Goal: Communication & Community: Ask a question

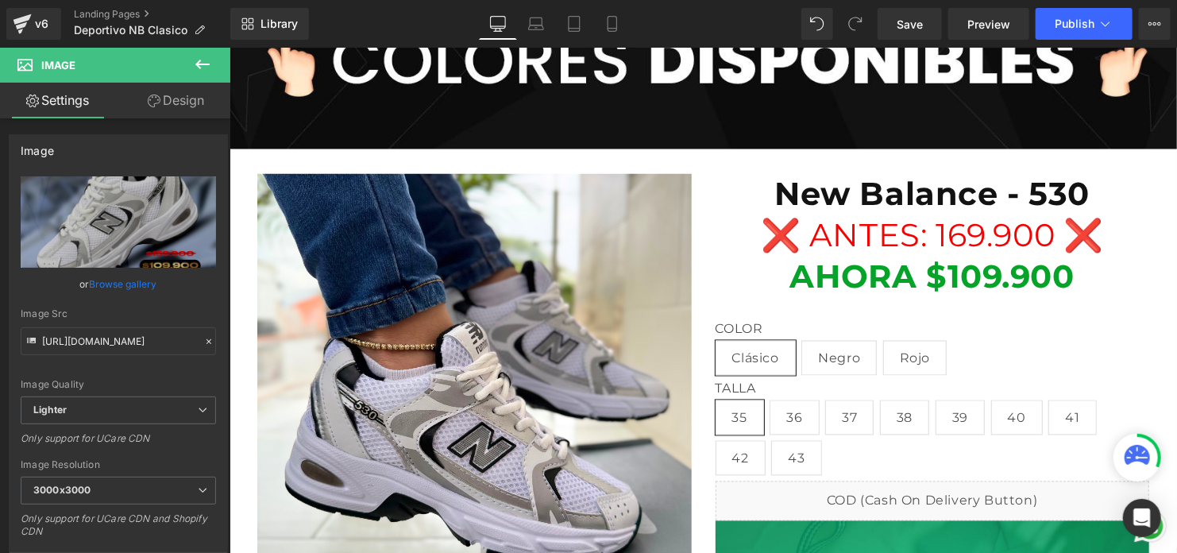
scroll to position [1766, 0]
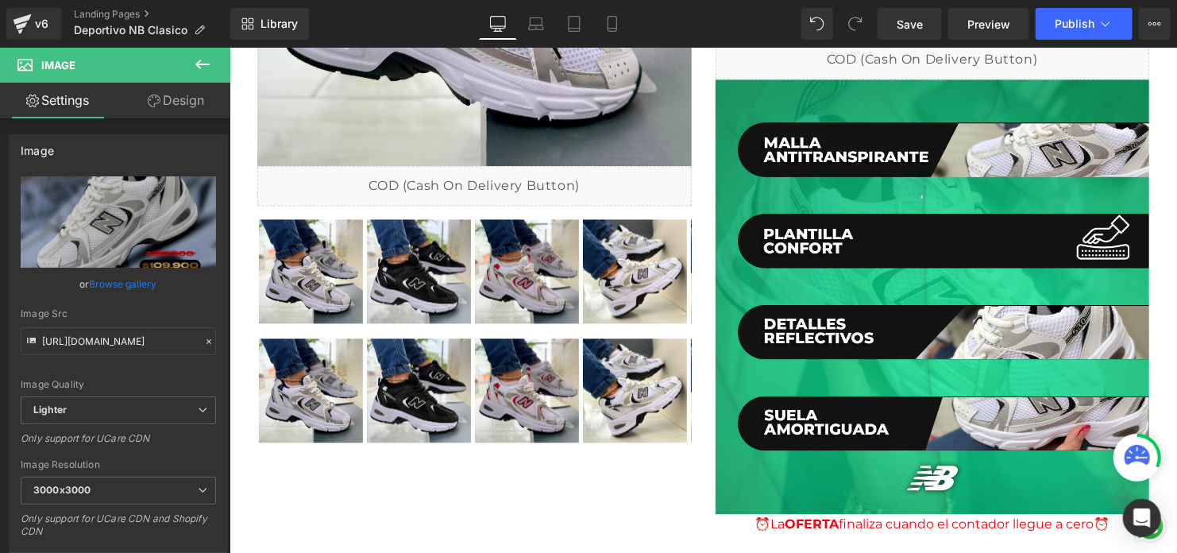
click at [202, 58] on icon at bounding box center [202, 64] width 19 height 19
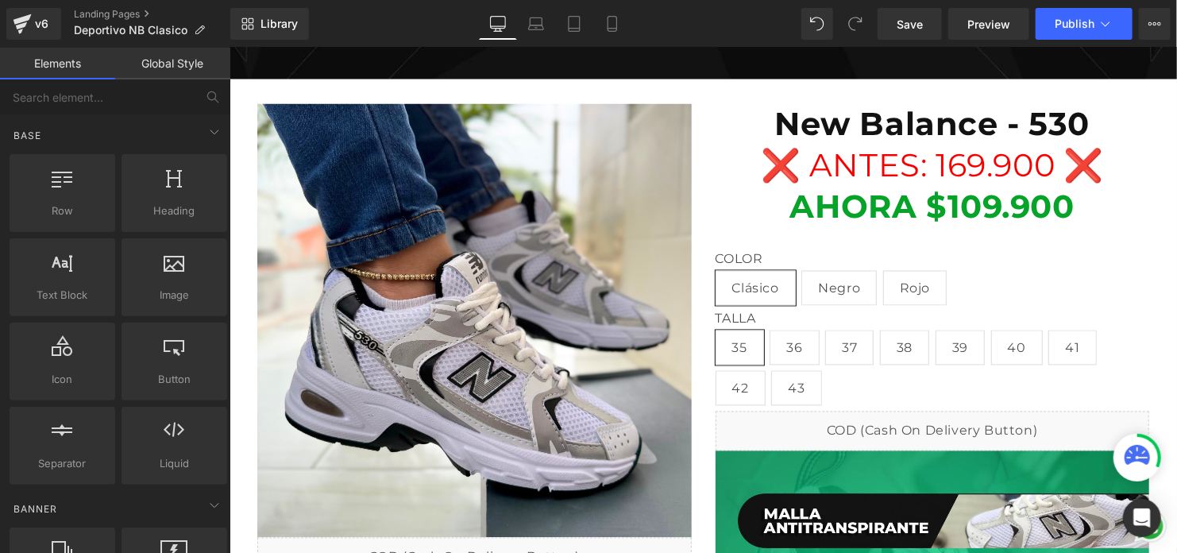
scroll to position [1409, 0]
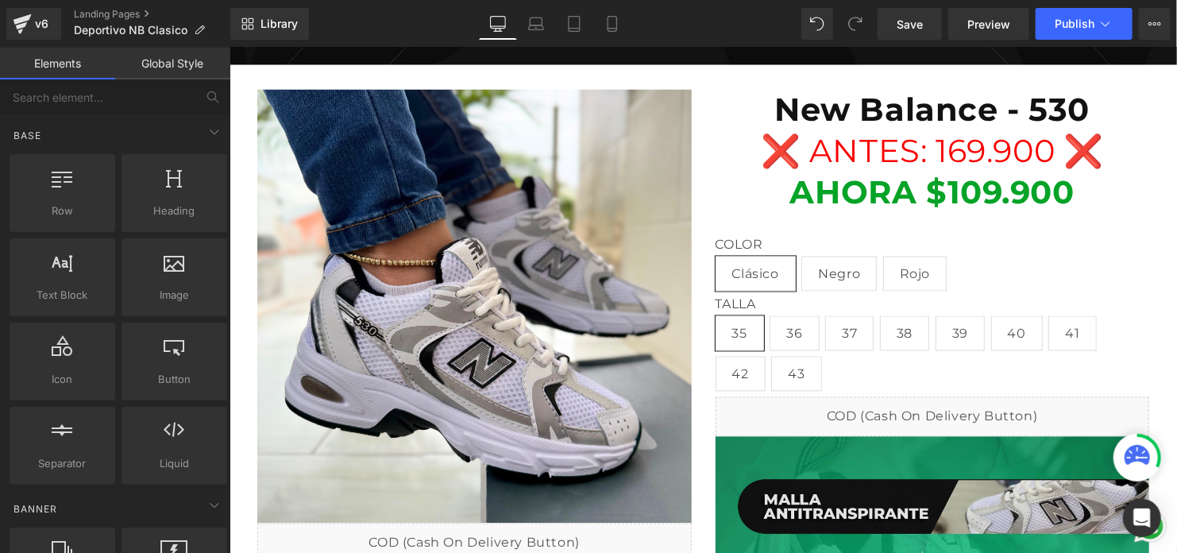
click at [1143, 514] on icon "Open Intercom Messenger" at bounding box center [1142, 517] width 17 height 19
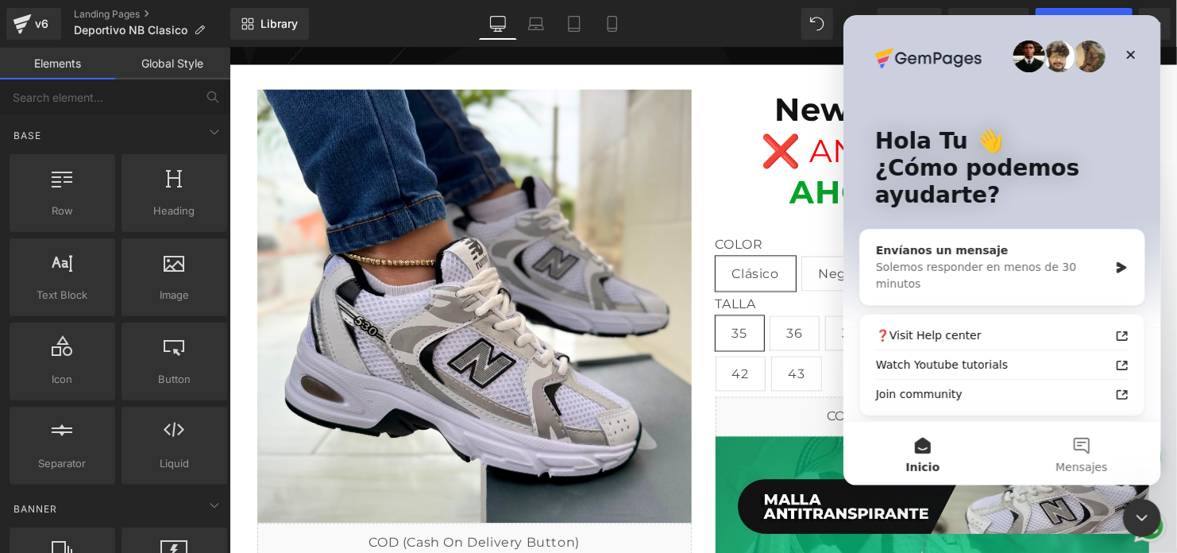
scroll to position [0, 0]
click at [942, 212] on div "Hola Tu 👋 ¿Cómo podemos ayudarte? Envíanos un mensaje Solemos responder en meno…" at bounding box center [1001, 275] width 318 height 520
click at [951, 276] on div "Envíanos un mensaje Solemos responder en menos de 30 minutos" at bounding box center [1001, 266] width 284 height 75
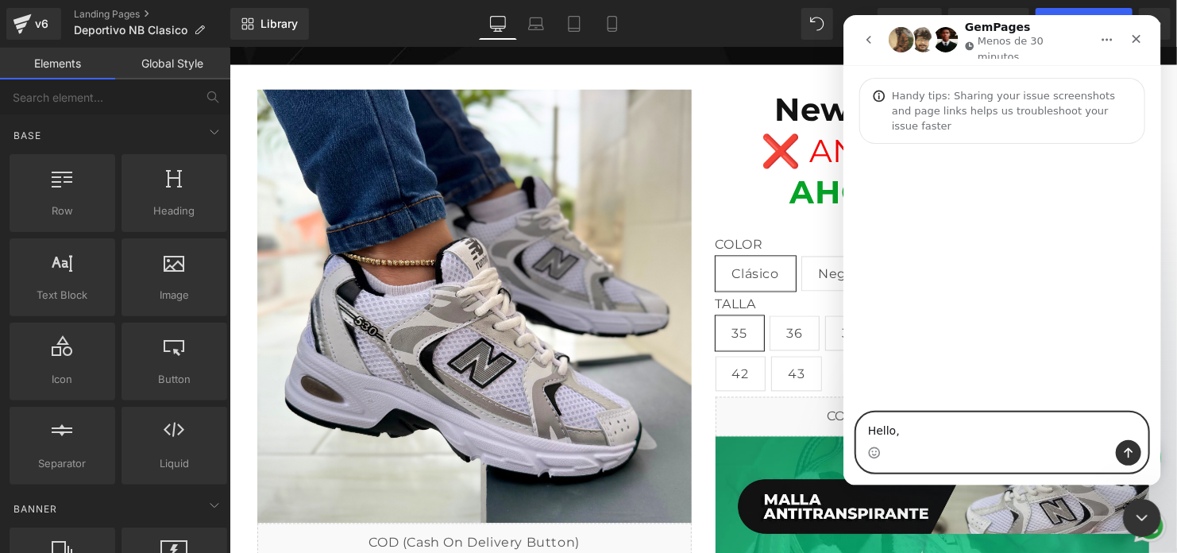
click at [914, 426] on textarea "Hello," at bounding box center [1001, 426] width 291 height 27
paste textarea "good morning. I want my landing page to open to the product when it's selected …"
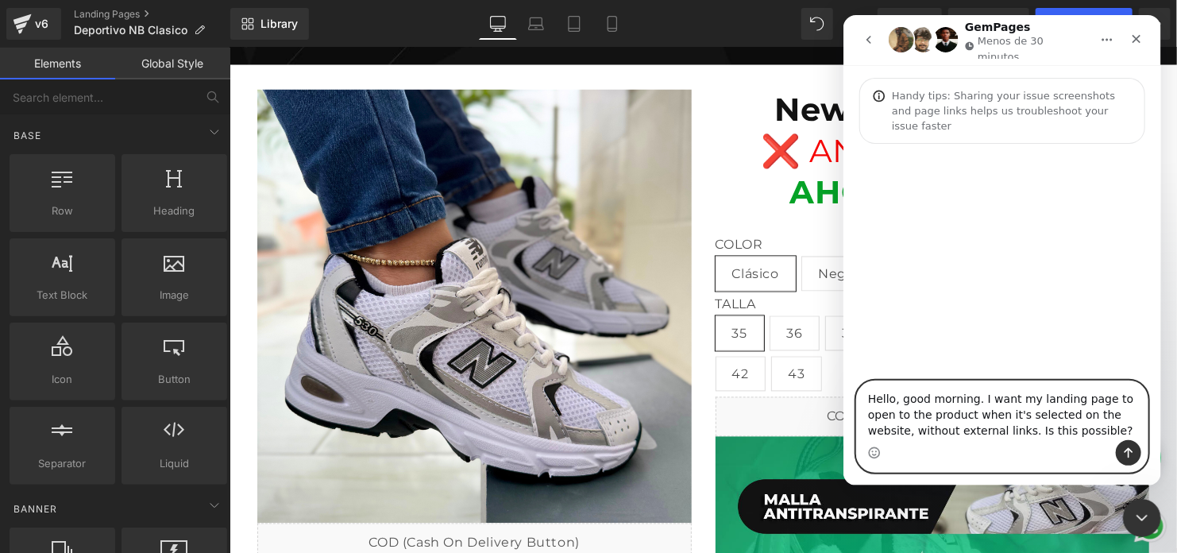
type textarea "Hello, good morning. I want my landing page to open to the product when it's se…"
click at [1135, 456] on button "Enviar un mensaje…" at bounding box center [1127, 452] width 25 height 25
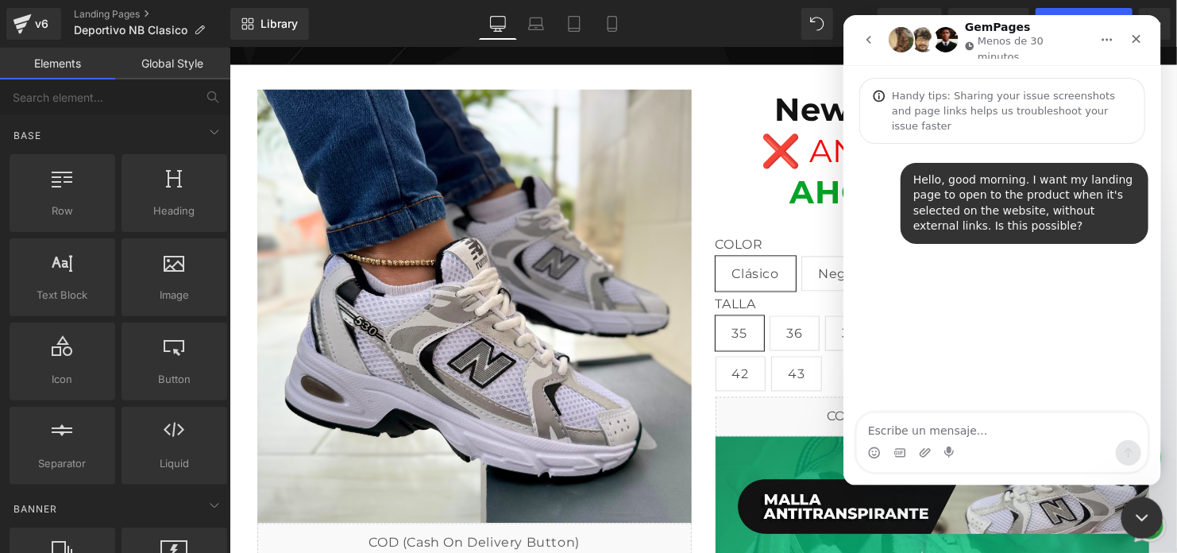
click at [1139, 503] on div "Cerrar Intercom Messenger" at bounding box center [1139, 515] width 38 height 38
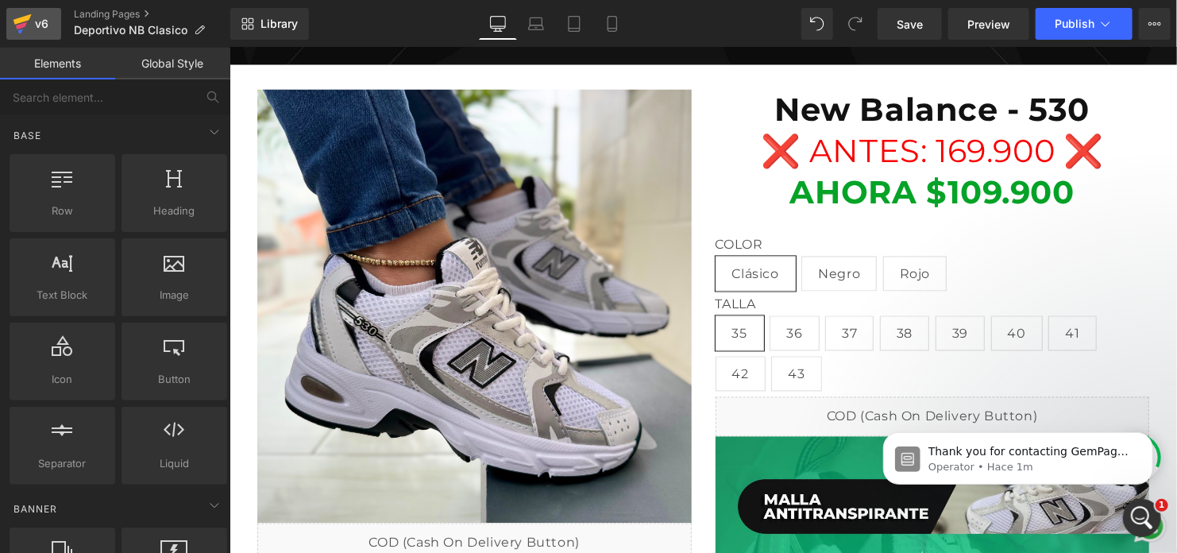
drag, startPoint x: 41, startPoint y: 25, endPoint x: 441, endPoint y: 3, distance: 400.0
click at [41, 25] on div "v6" at bounding box center [42, 23] width 20 height 21
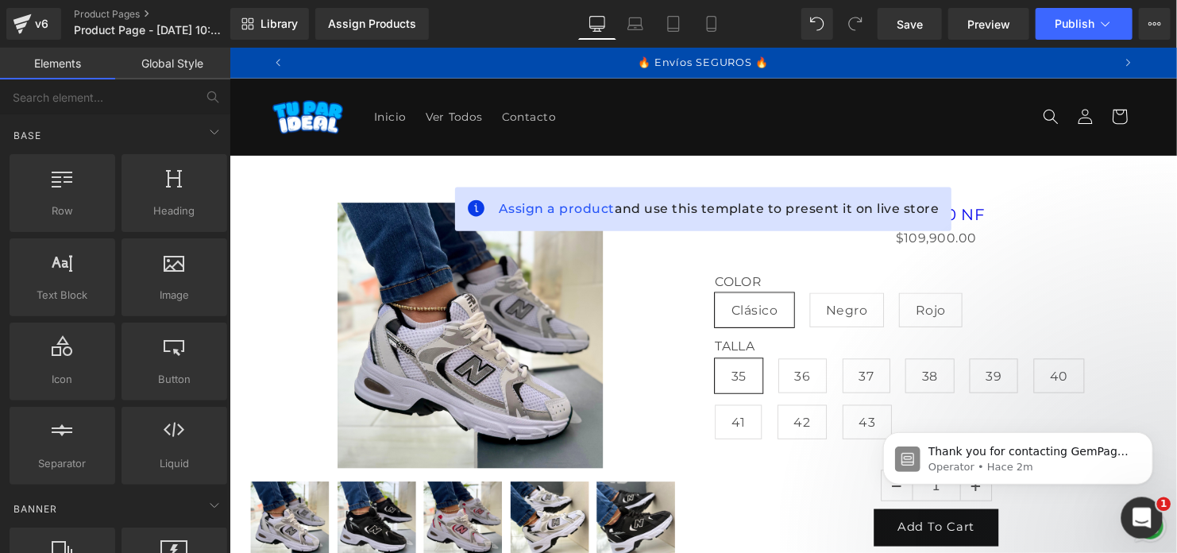
click at [1144, 533] on div "Abrir Intercom Messenger" at bounding box center [1139, 515] width 52 height 52
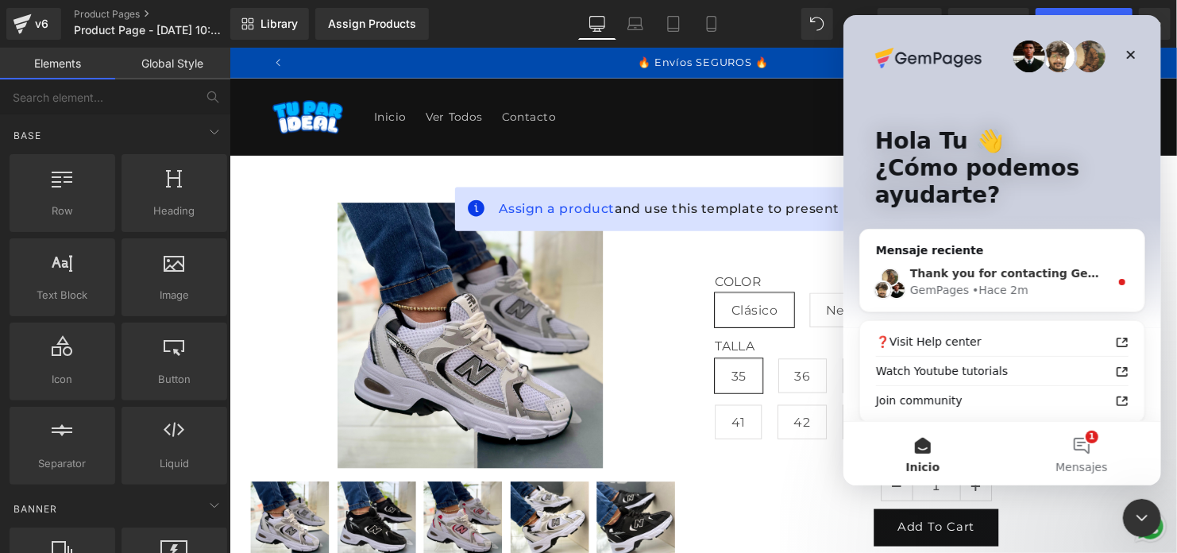
click at [1016, 287] on div "GemPages • Hace 2m" at bounding box center [1008, 290] width 199 height 17
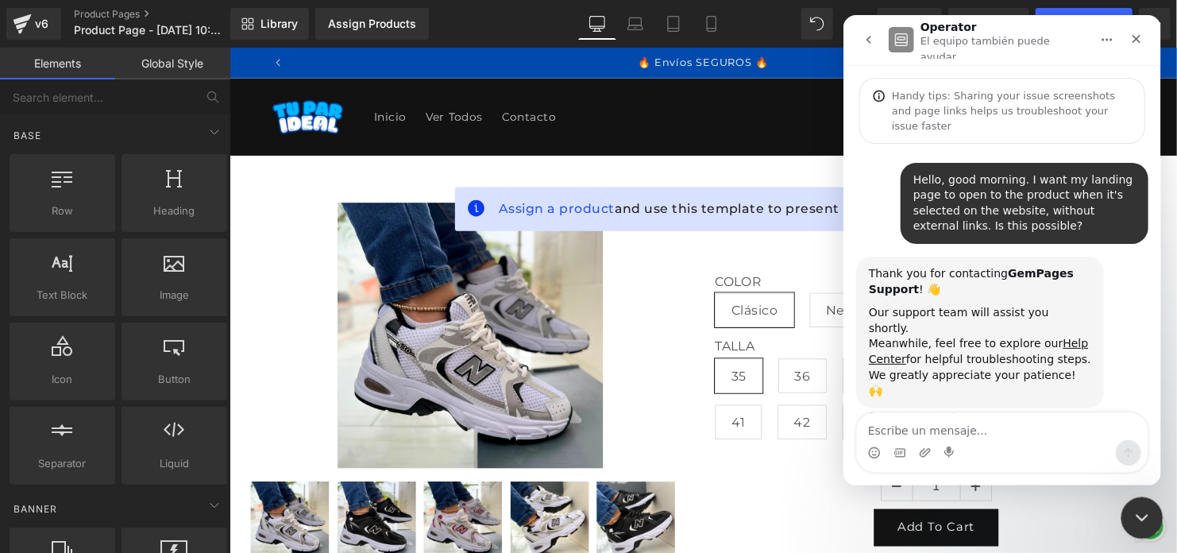
click at [1131, 516] on icon "Cerrar Intercom Messenger" at bounding box center [1139, 515] width 19 height 19
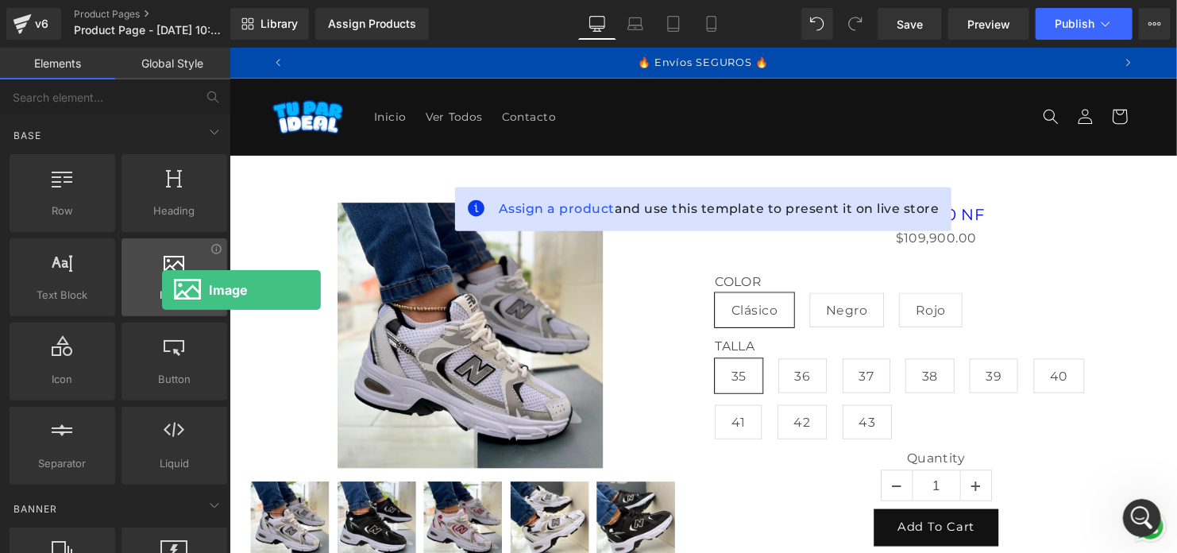
click at [162, 290] on span "Image" at bounding box center [174, 295] width 96 height 17
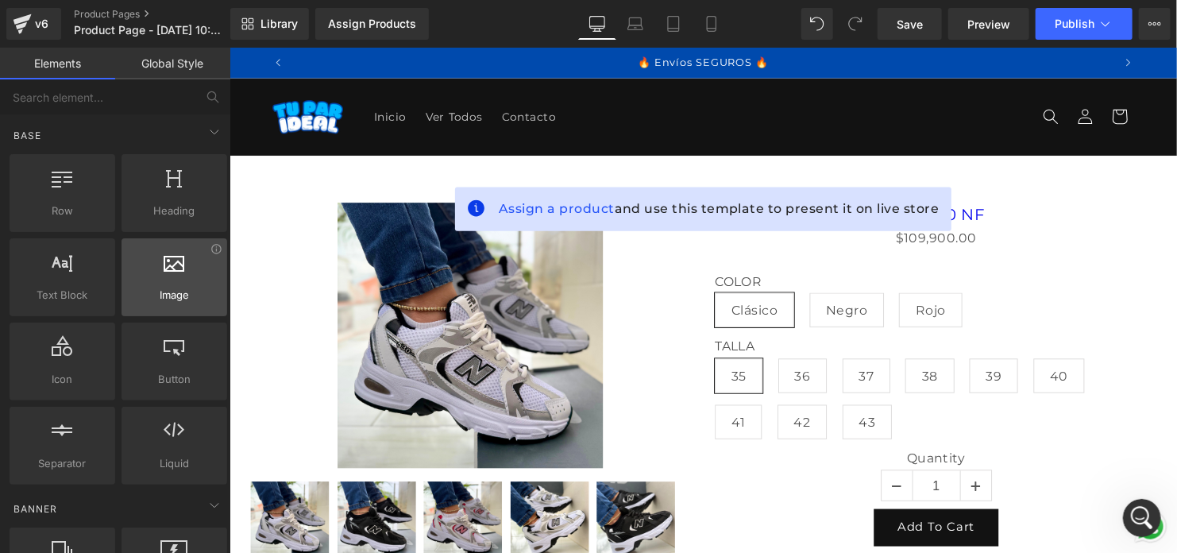
click at [164, 299] on span "Image" at bounding box center [174, 295] width 96 height 17
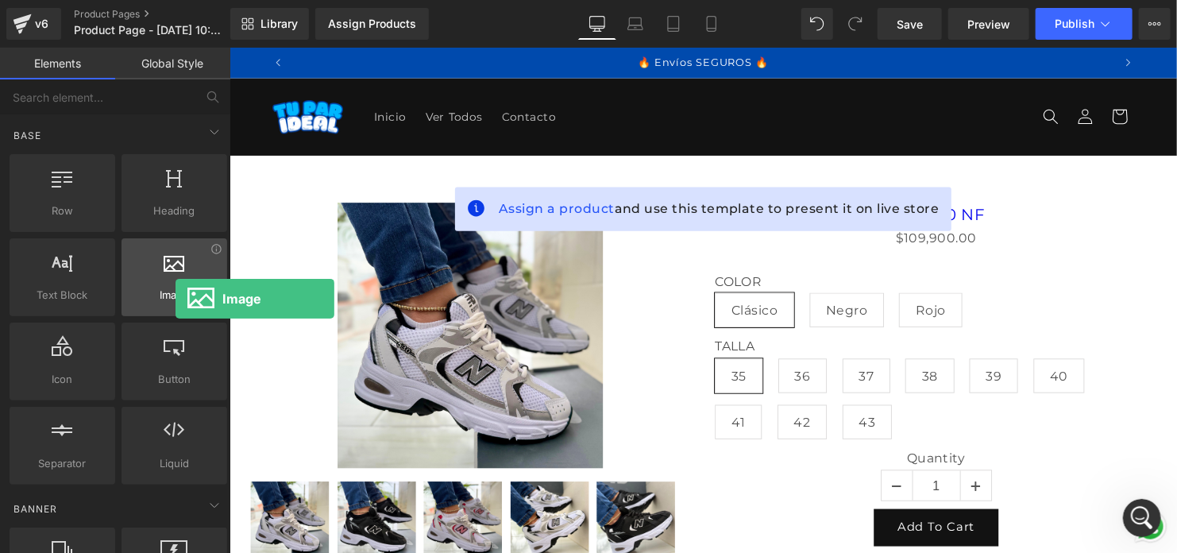
click at [175, 299] on span "Image" at bounding box center [174, 295] width 96 height 17
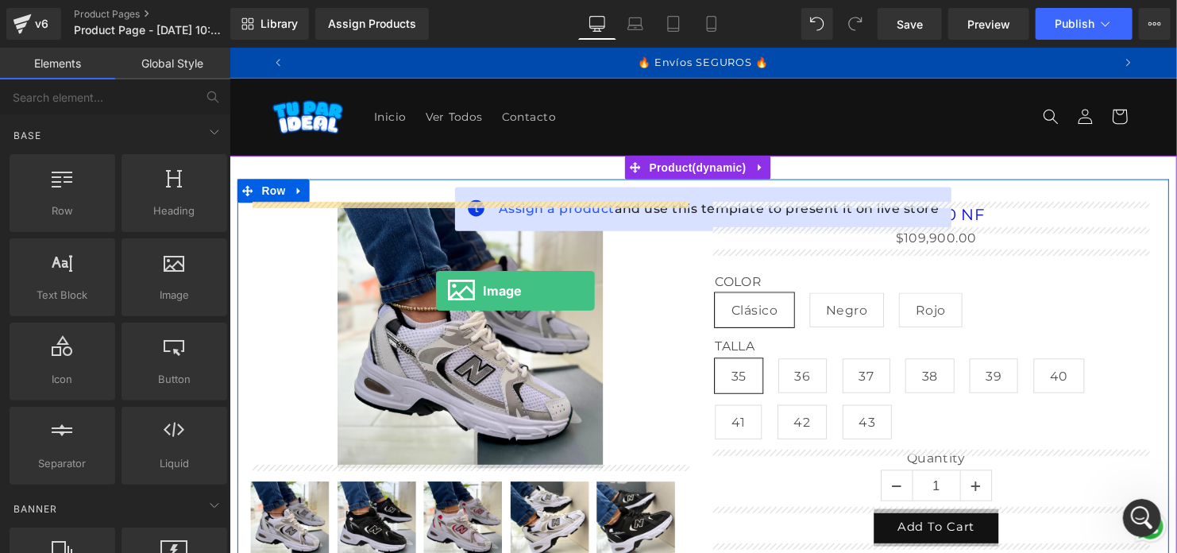
drag, startPoint x: 404, startPoint y: 345, endPoint x: 437, endPoint y: 293, distance: 62.1
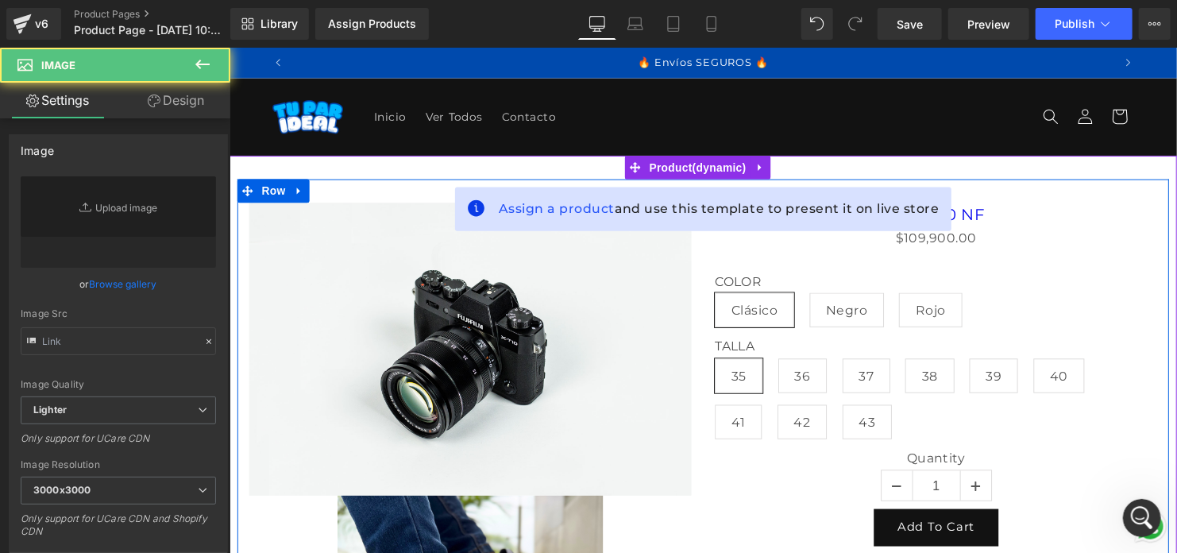
type input "//[DOMAIN_NAME][URL]"
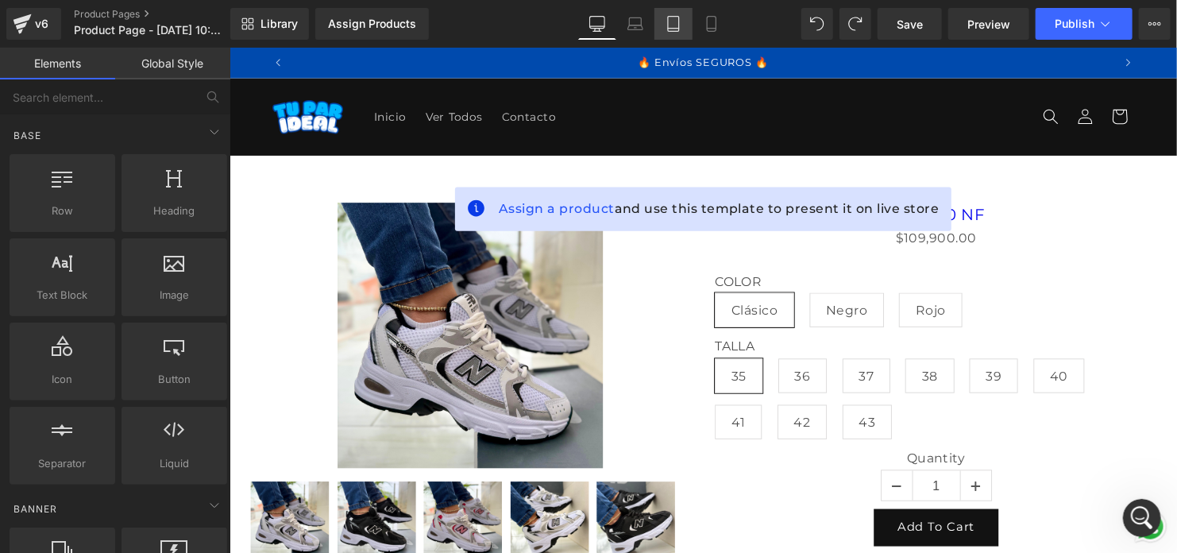
click at [682, 16] on link "Tablet" at bounding box center [673, 24] width 38 height 32
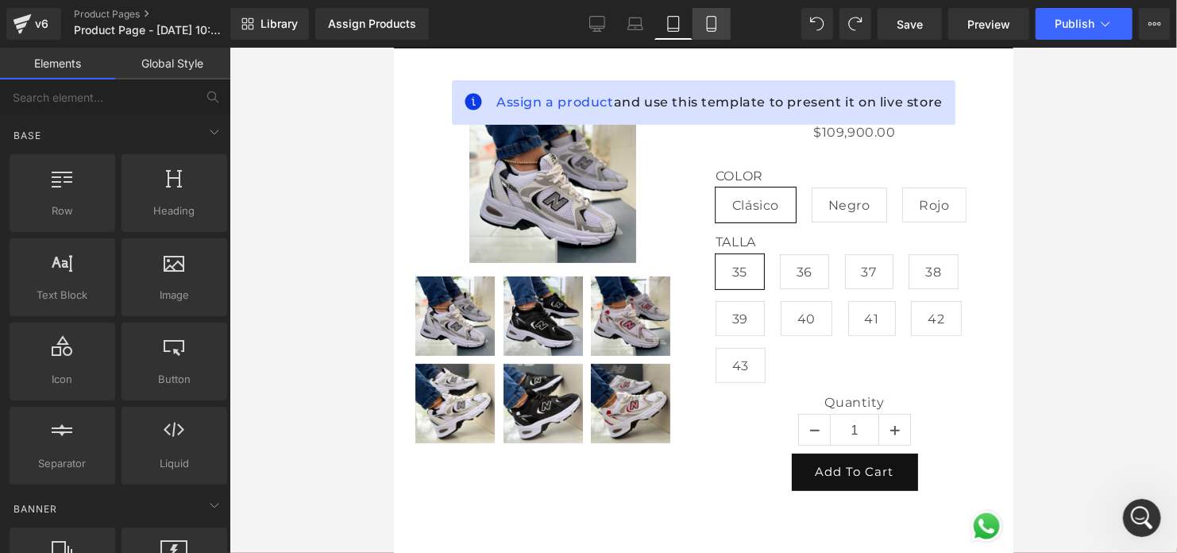
click at [708, 33] on link "Mobile" at bounding box center [711, 24] width 38 height 32
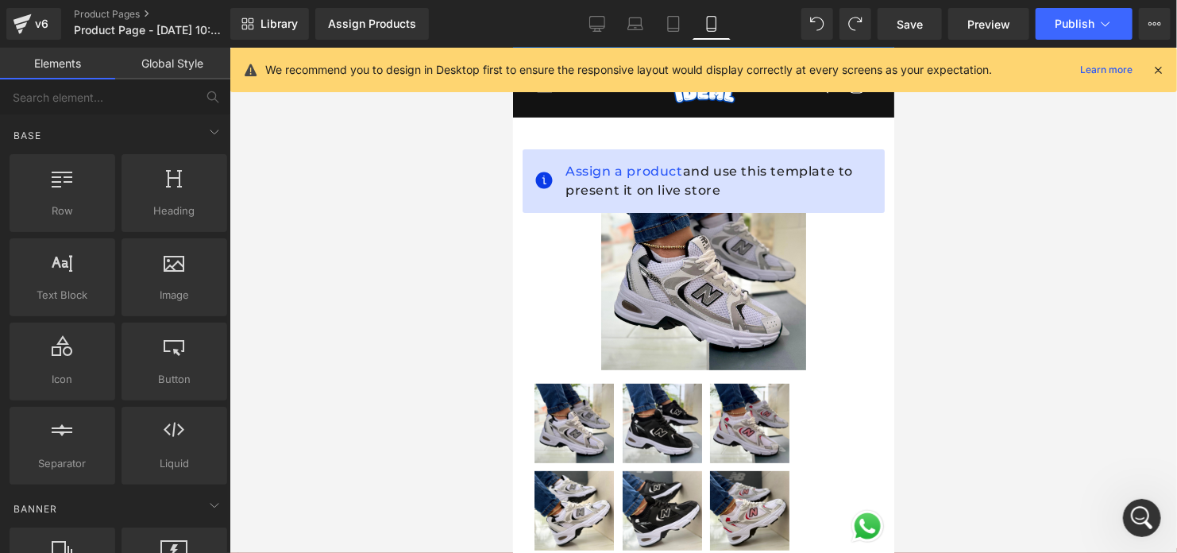
scroll to position [0, 0]
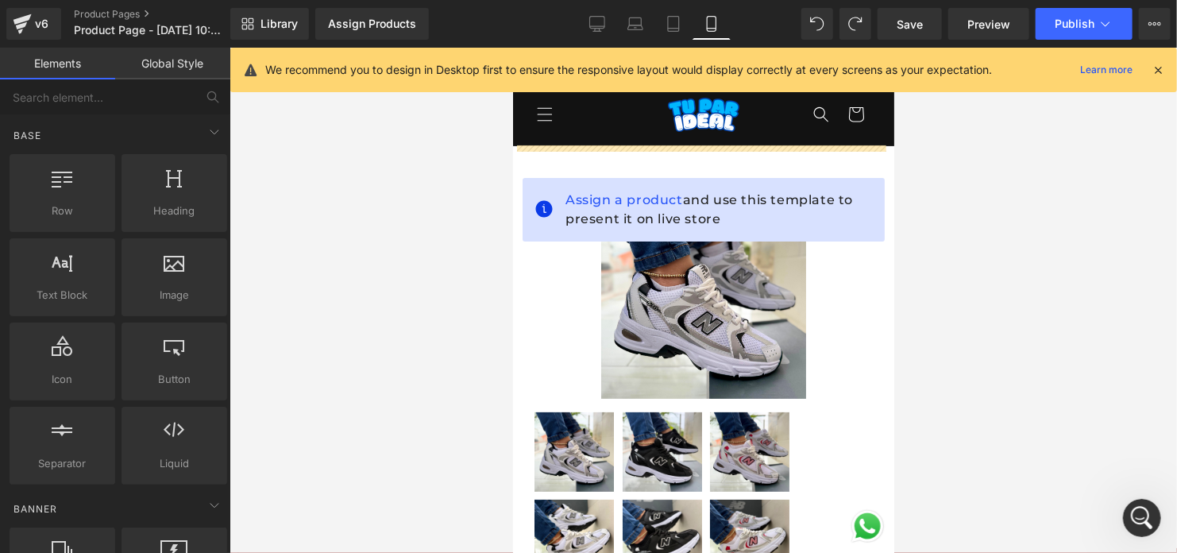
drag, startPoint x: 156, startPoint y: 272, endPoint x: 647, endPoint y: 68, distance: 531.4
click at [647, 68] on div "Image You are previewing how the will restyle your page. You can not edit Eleme…" at bounding box center [588, 290] width 1177 height 580
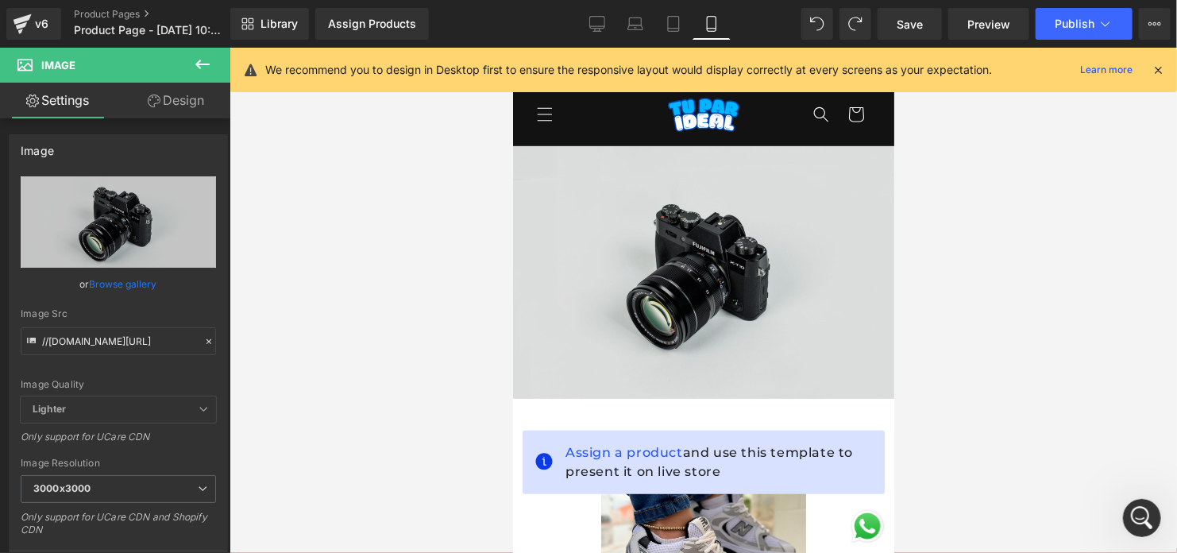
click at [715, 313] on img at bounding box center [702, 271] width 381 height 252
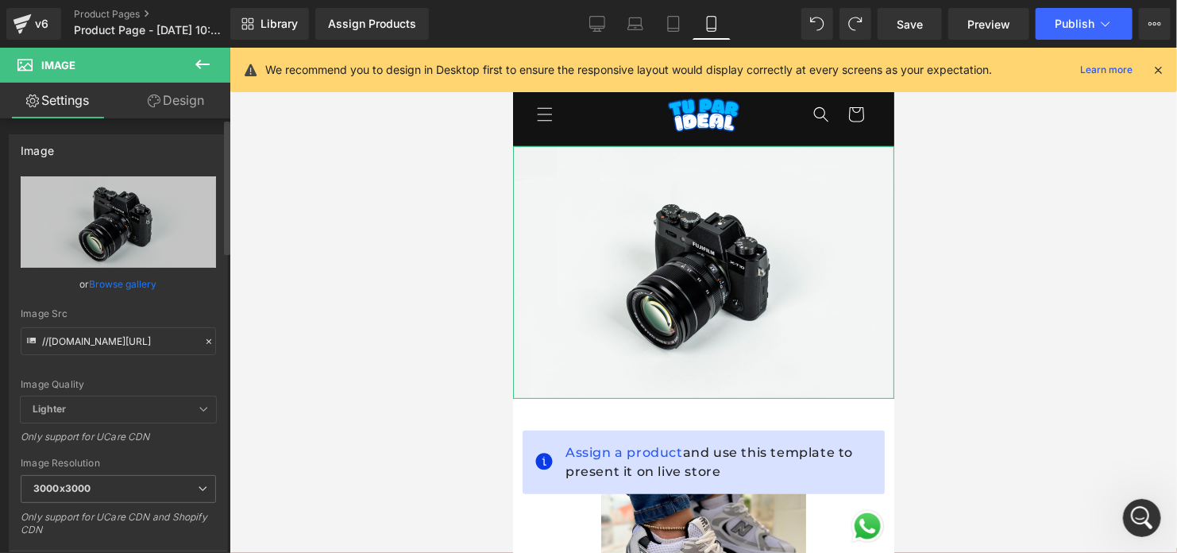
click at [138, 287] on link "Browse gallery" at bounding box center [123, 284] width 67 height 28
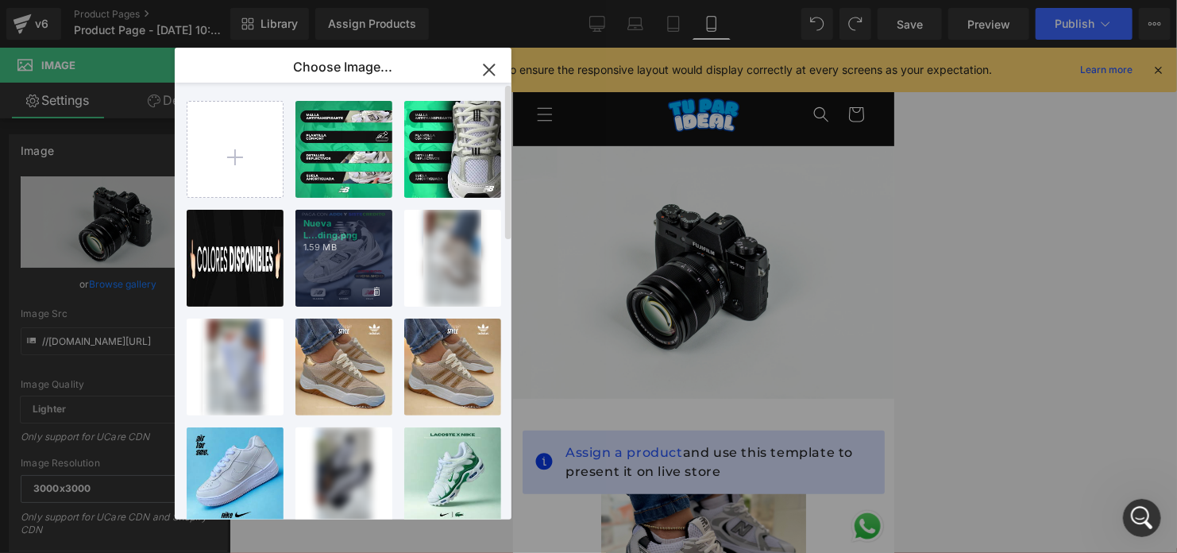
click at [320, 257] on div "Nueva L...ding.png 1.59 MB" at bounding box center [343, 258] width 97 height 97
type input "[URL][DOMAIN_NAME]"
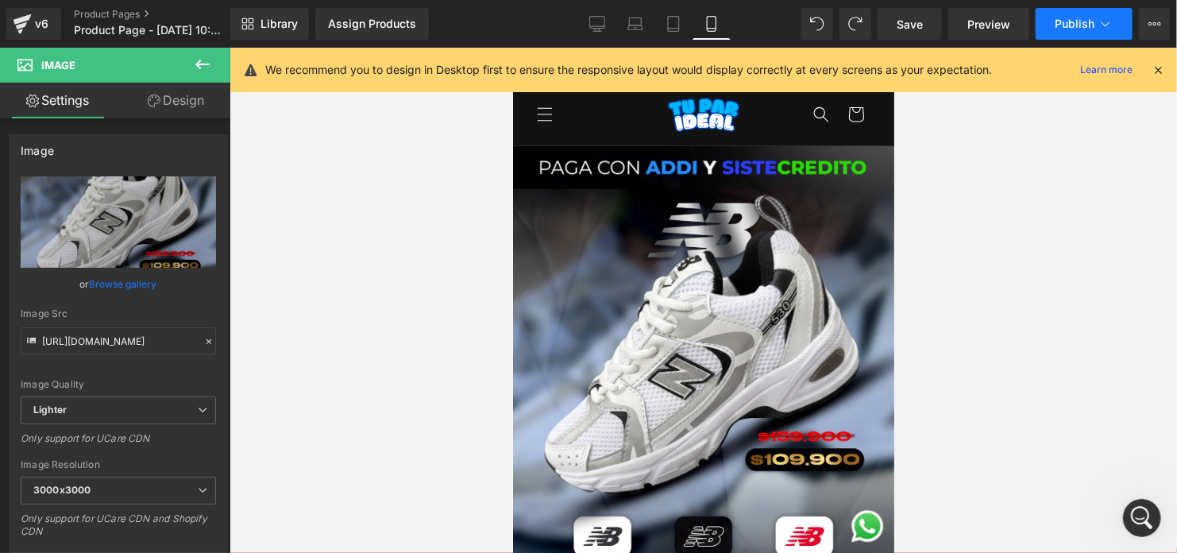
click at [1073, 23] on span "Publish" at bounding box center [1074, 23] width 40 height 13
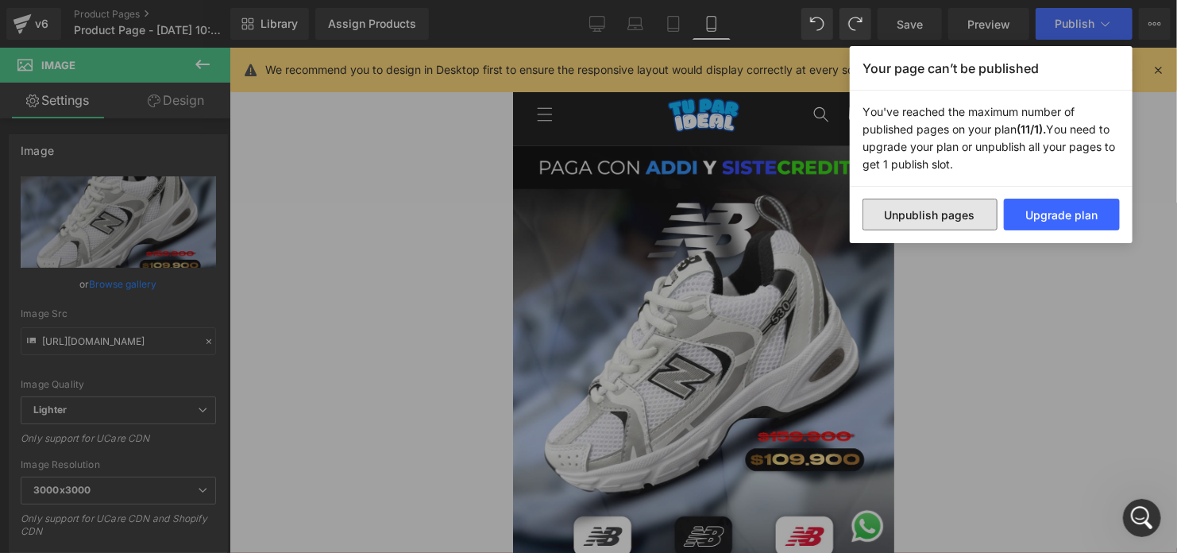
click at [958, 223] on button "Unpublish pages" at bounding box center [929, 215] width 135 height 32
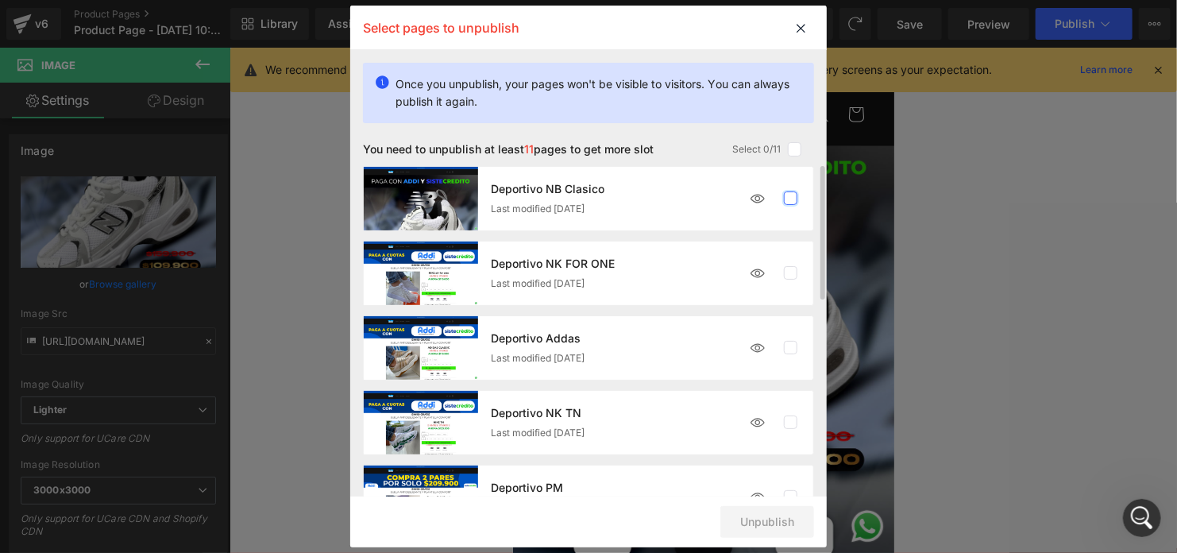
click at [787, 194] on label at bounding box center [791, 198] width 14 height 14
click at [790, 199] on input "checkbox" at bounding box center [790, 199] width 0 height 0
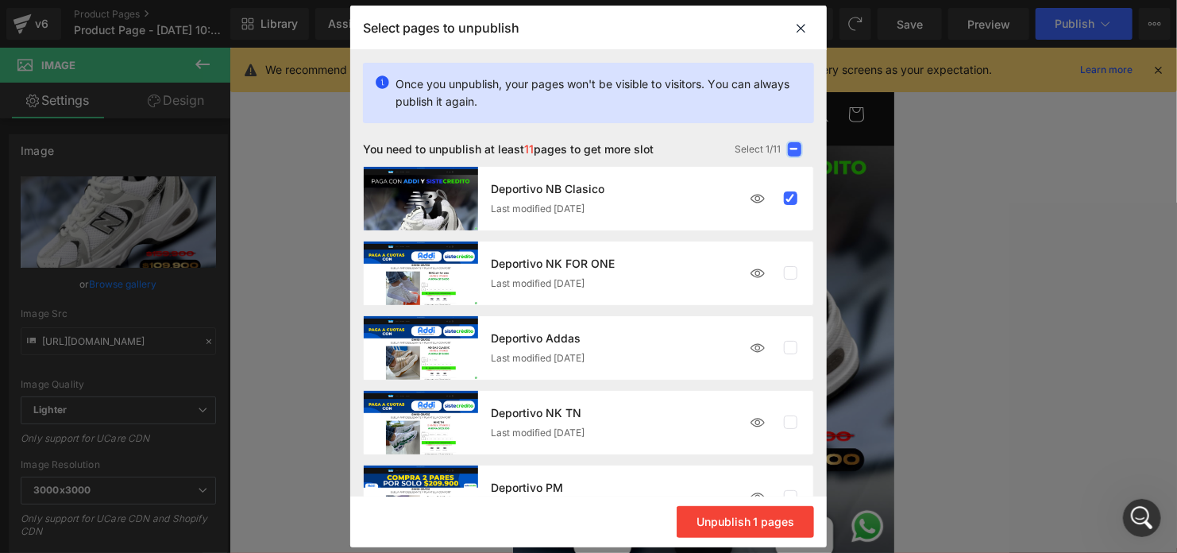
click at [792, 155] on label at bounding box center [795, 149] width 14 height 14
click at [794, 149] on input "checkbox" at bounding box center [794, 149] width 0 height 0
click at [792, 149] on icon at bounding box center [794, 149] width 9 height 0
click at [794, 149] on input "checkbox" at bounding box center [794, 149] width 0 height 0
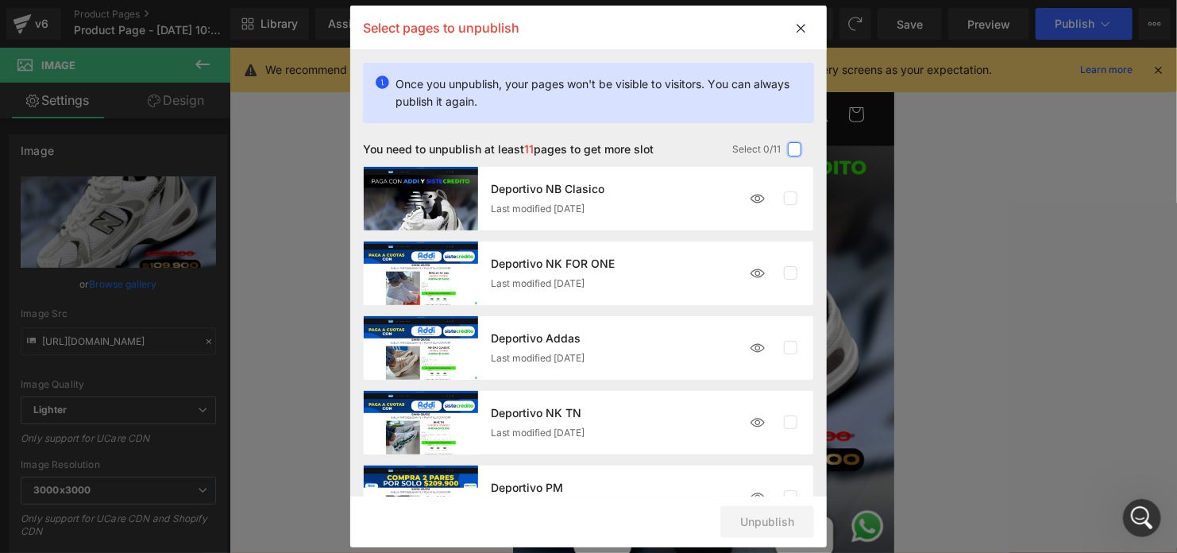
click at [792, 147] on label at bounding box center [795, 149] width 14 height 14
click at [794, 149] on input "checkbox" at bounding box center [794, 149] width 0 height 0
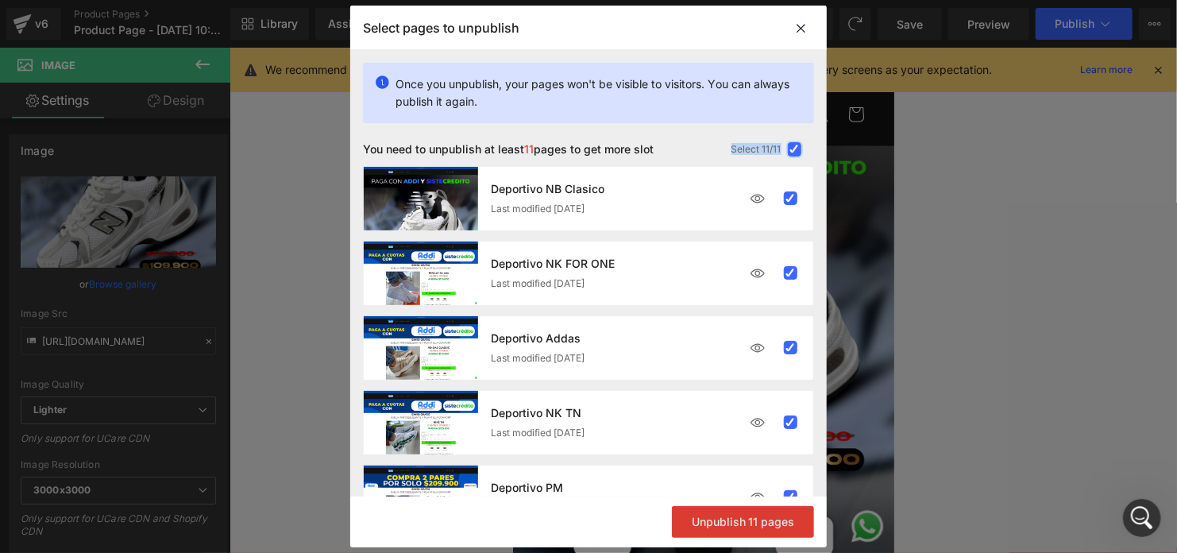
click at [764, 528] on button "Unpublish 11 pages" at bounding box center [743, 522] width 142 height 32
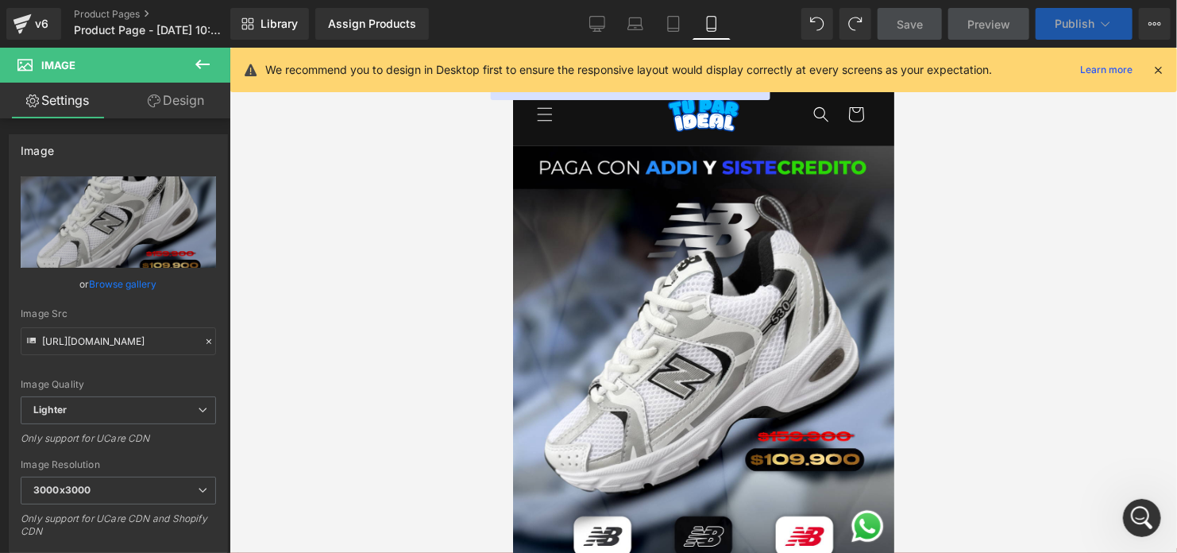
click at [1105, 30] on icon at bounding box center [1105, 24] width 16 height 16
click at [912, 25] on span "Save" at bounding box center [909, 24] width 26 height 17
click at [1106, 13] on button "Publish" at bounding box center [1083, 24] width 97 height 32
click at [1147, 24] on button "Upgrade Plan View Live Page View with current Template Save Template to Library…" at bounding box center [1155, 24] width 32 height 32
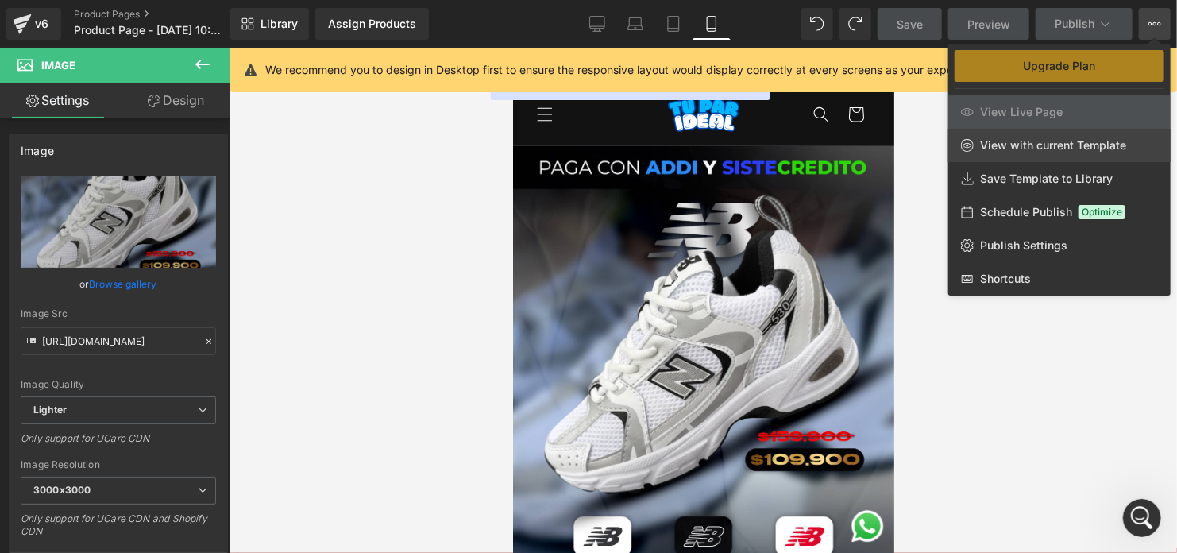
click at [1092, 152] on span "View with current Template" at bounding box center [1053, 145] width 146 height 14
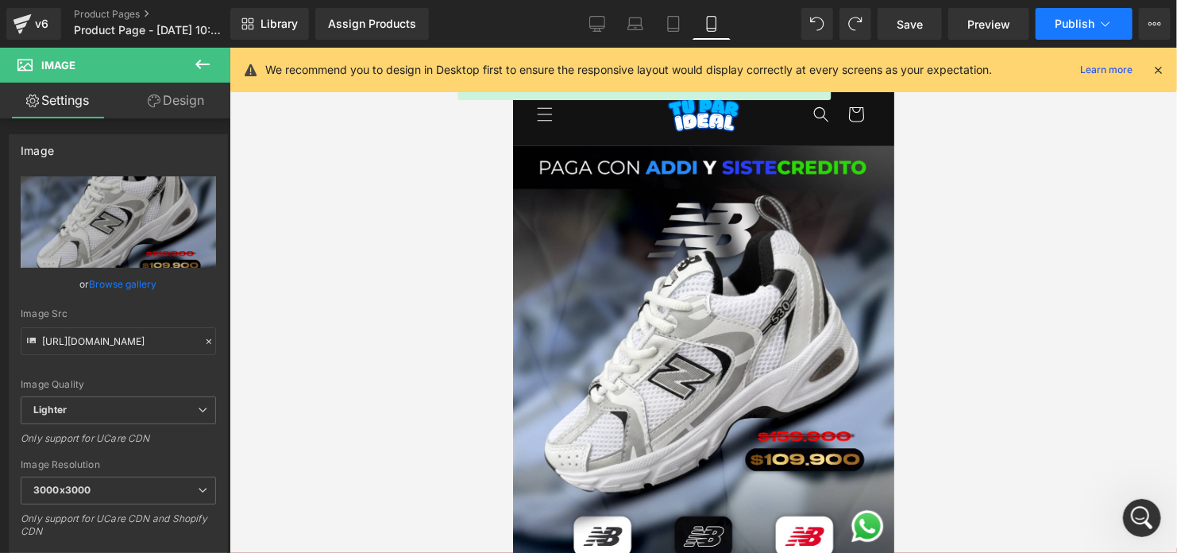
click at [1063, 17] on span "Publish" at bounding box center [1074, 23] width 40 height 13
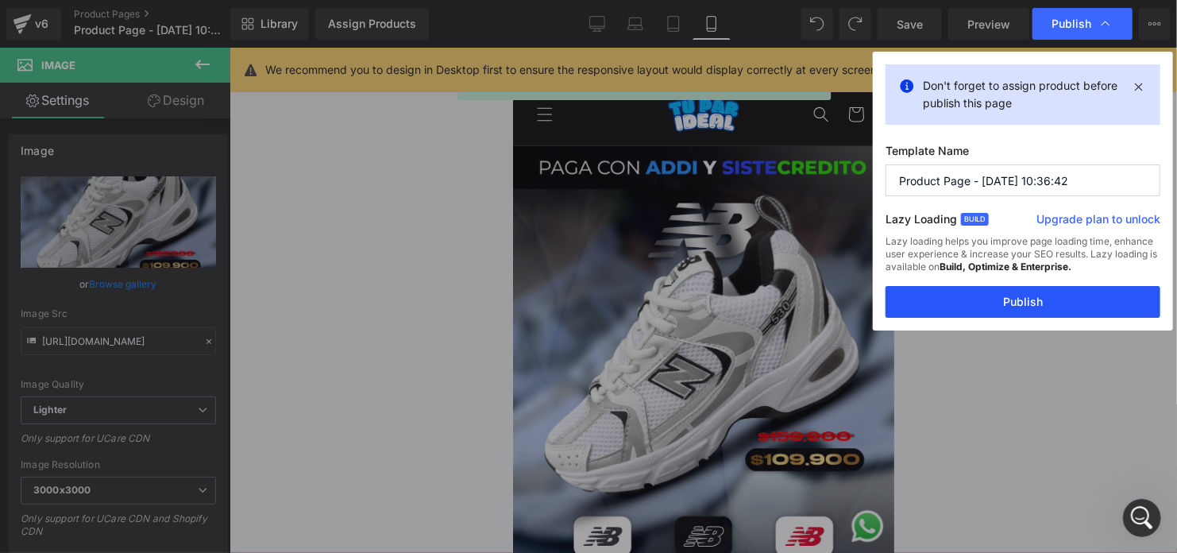
click at [1066, 299] on button "Publish" at bounding box center [1022, 302] width 275 height 32
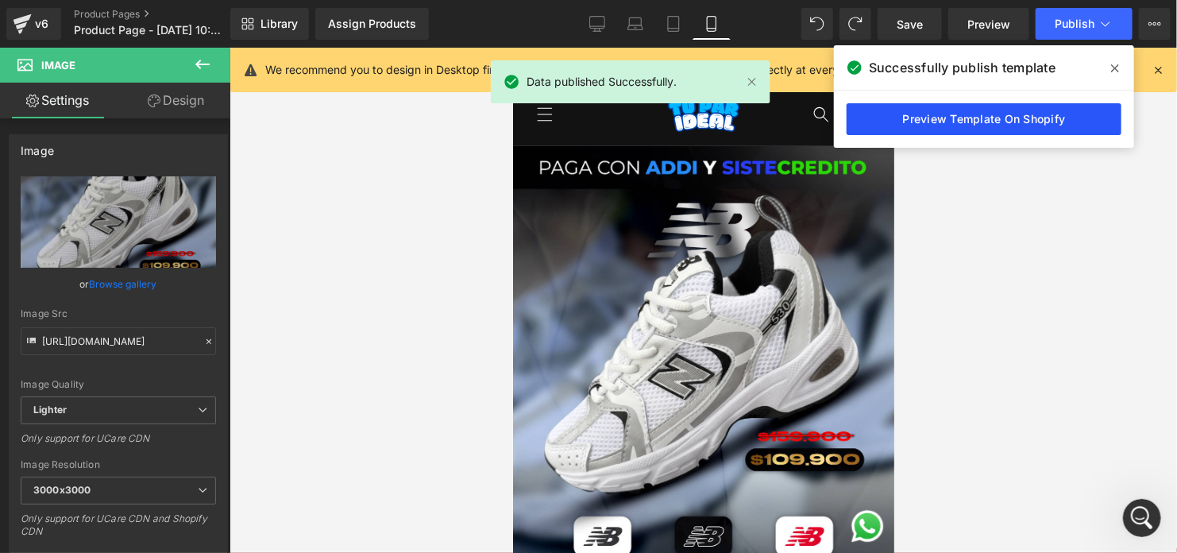
click at [913, 111] on link "Preview Template On Shopify" at bounding box center [983, 119] width 275 height 32
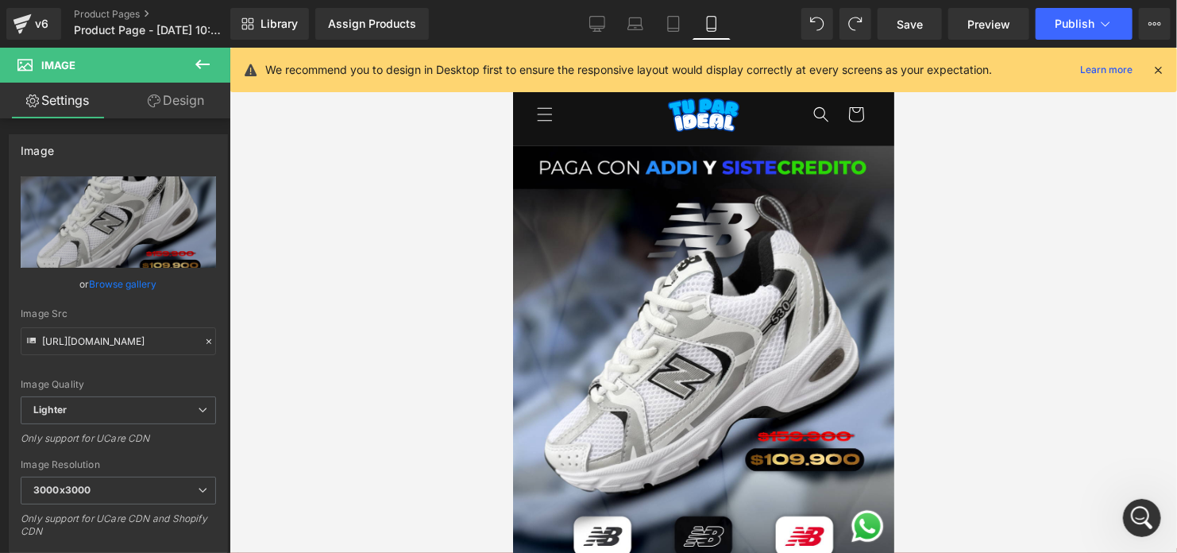
click at [448, 207] on div at bounding box center [702, 300] width 947 height 505
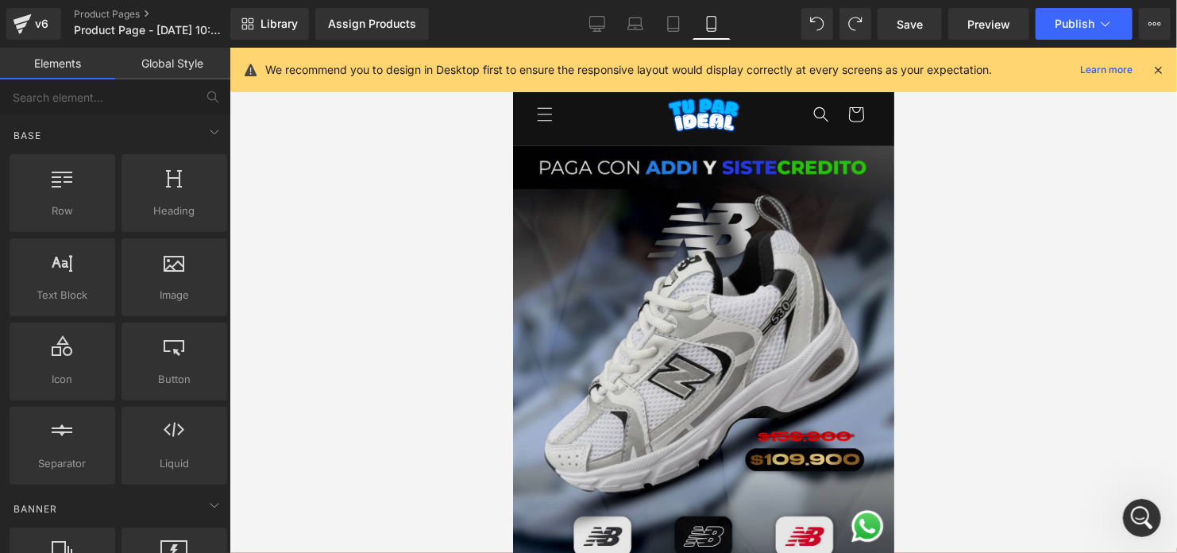
click at [698, 245] on img at bounding box center [702, 373] width 381 height 457
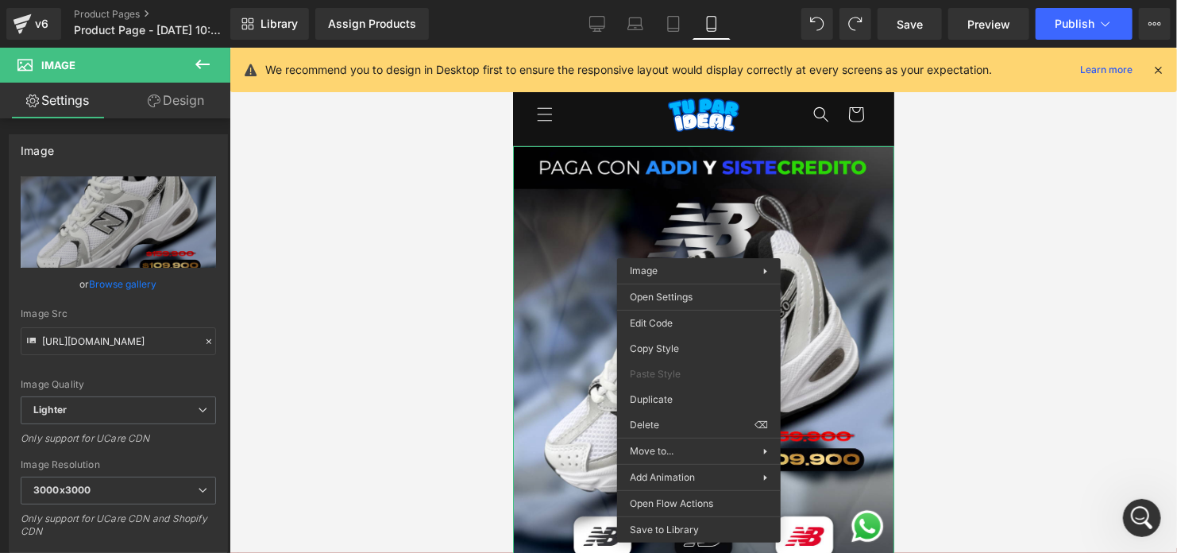
click at [476, 210] on div at bounding box center [702, 300] width 947 height 505
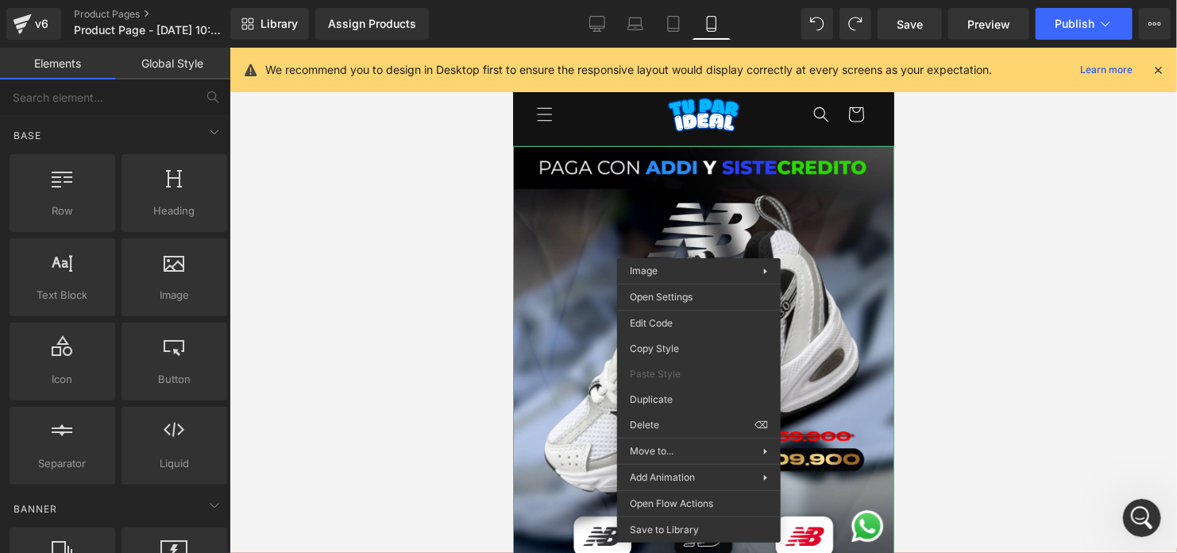
click at [1124, 306] on div at bounding box center [702, 300] width 947 height 505
click at [403, 229] on div at bounding box center [702, 300] width 947 height 505
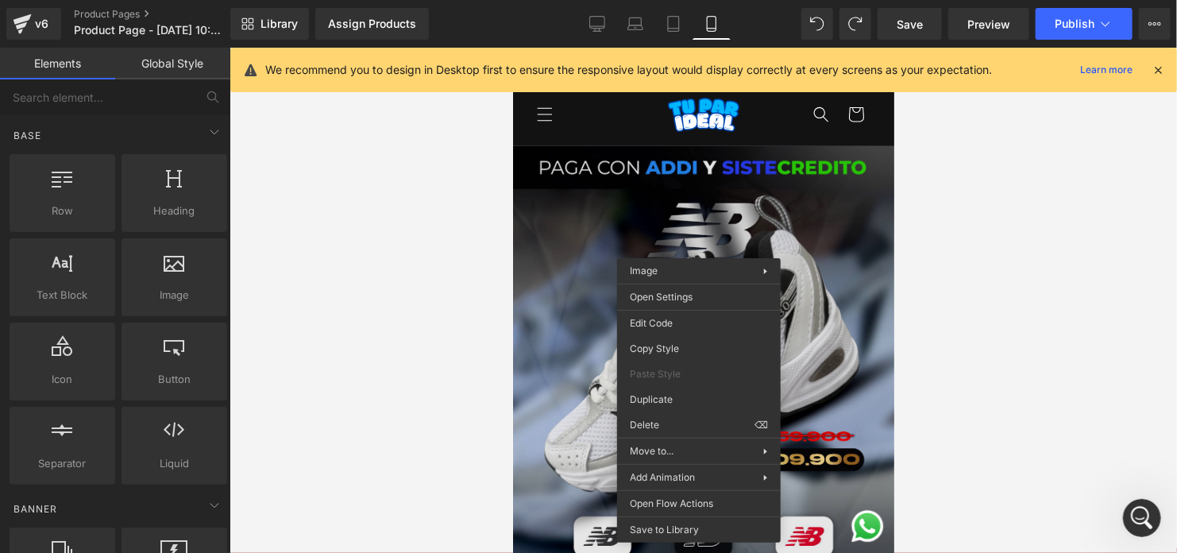
click at [569, 300] on img at bounding box center [702, 373] width 381 height 457
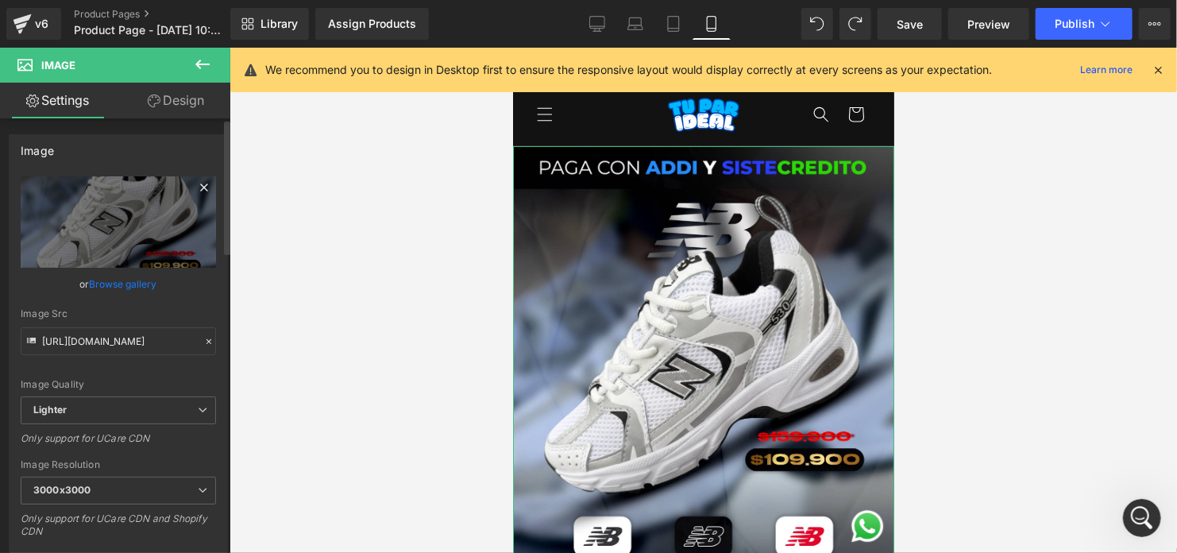
click at [196, 183] on icon at bounding box center [204, 187] width 19 height 19
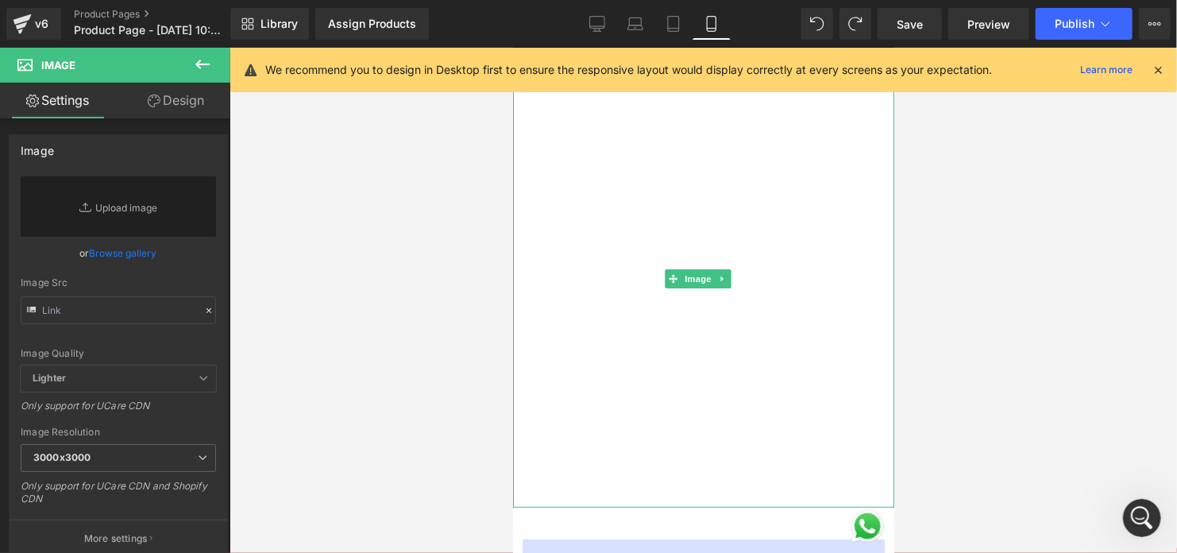
scroll to position [238, 0]
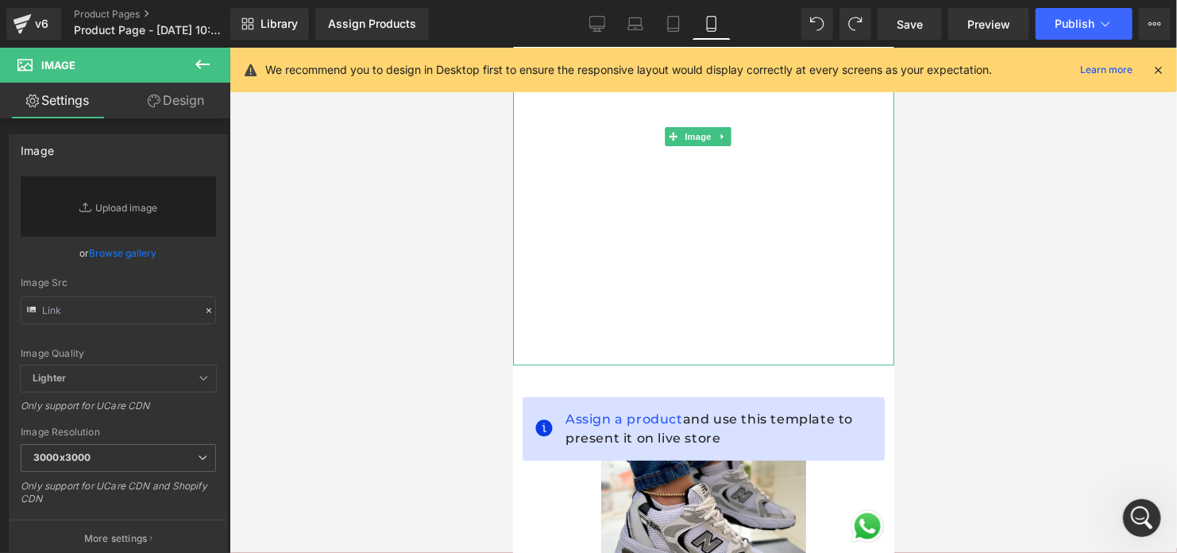
click at [757, 276] on img at bounding box center [702, 135] width 381 height 457
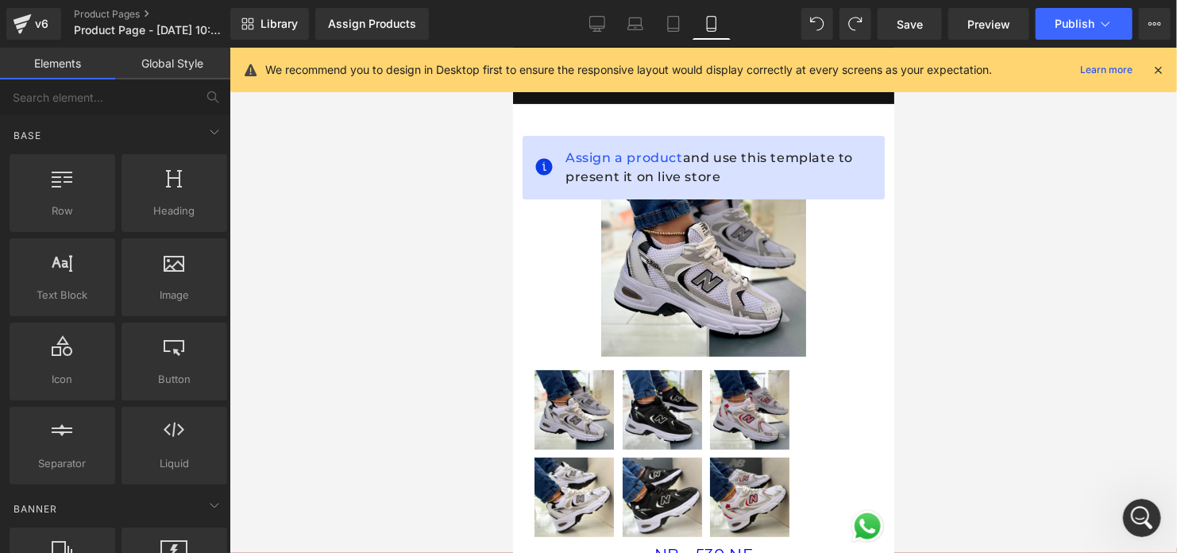
scroll to position [0, 0]
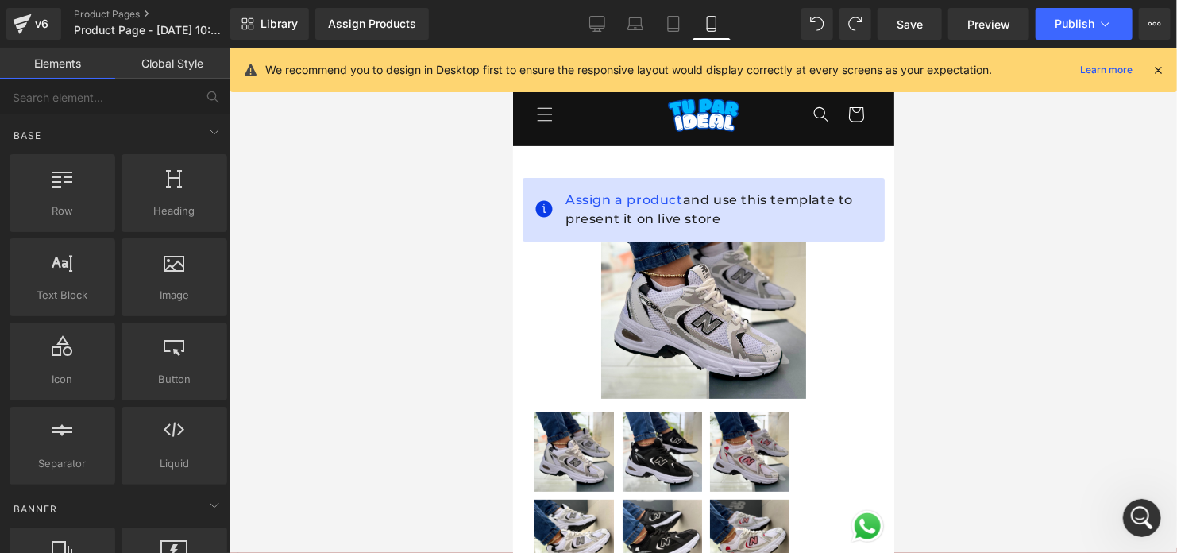
click at [1040, 259] on div at bounding box center [702, 300] width 947 height 505
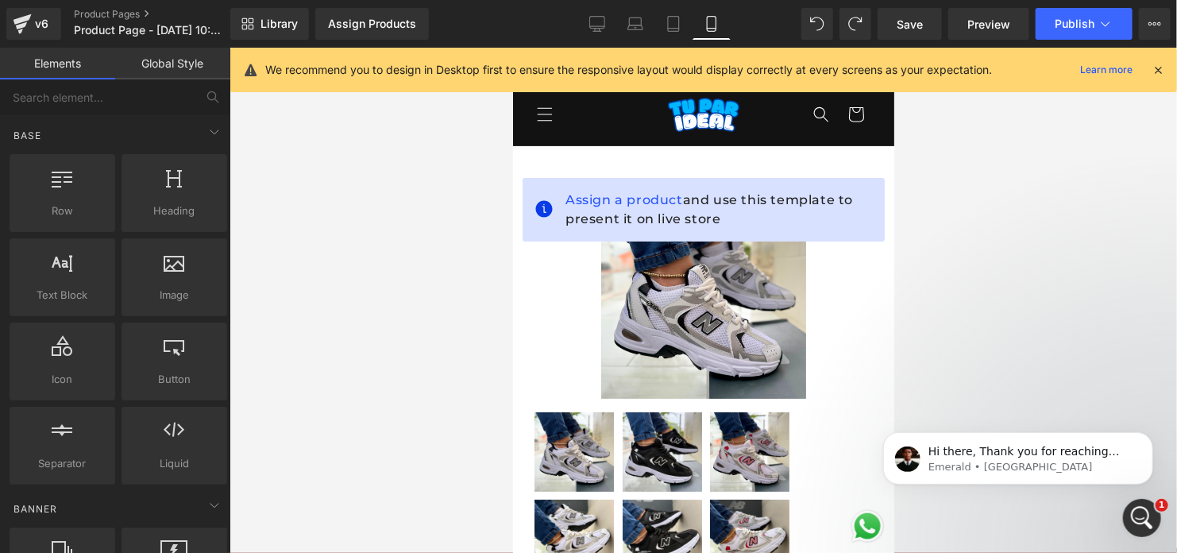
scroll to position [137, 0]
click at [1147, 508] on div "Abrir Intercom Messenger" at bounding box center [1139, 515] width 52 height 52
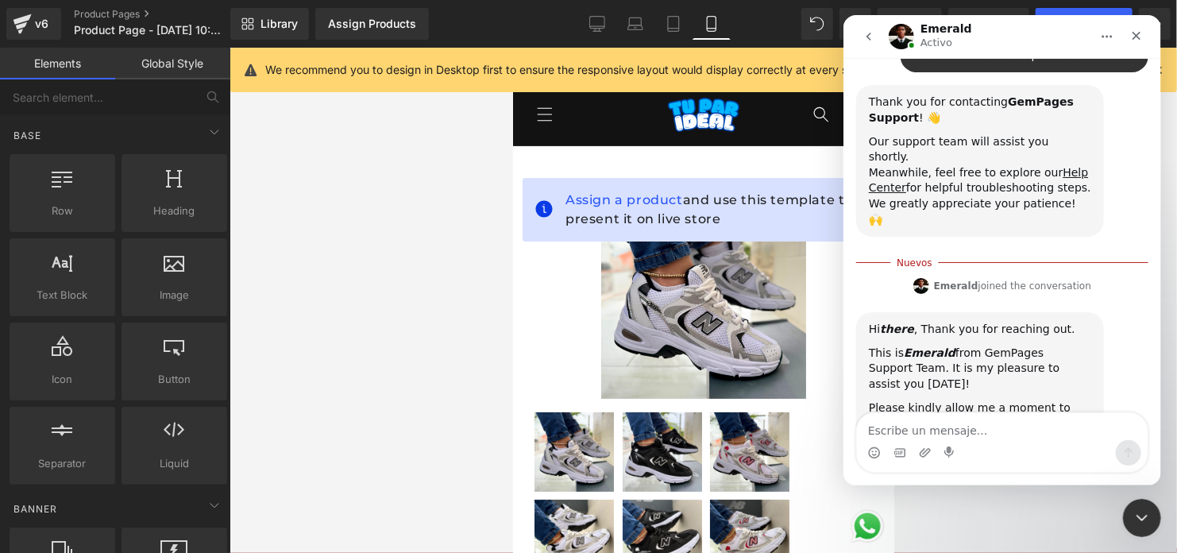
scroll to position [163, 0]
click at [945, 399] on div "Please kindly allow me a moment to review your concern." at bounding box center [979, 414] width 222 height 31
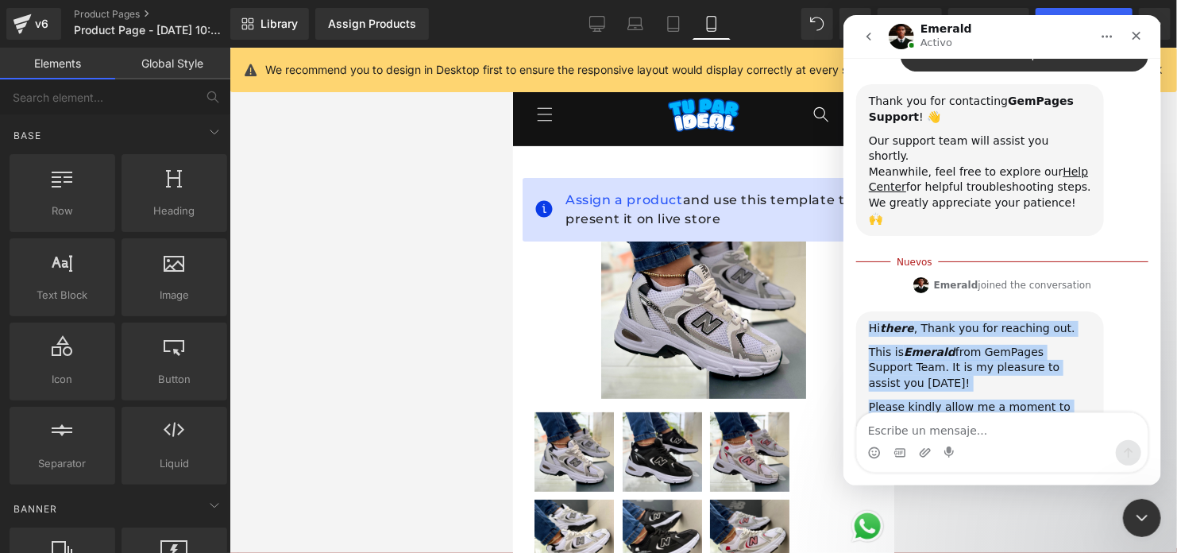
drag, startPoint x: 943, startPoint y: 363, endPoint x: 871, endPoint y: 281, distance: 109.1
click at [871, 321] on div "Hi there , Thank you for reaching out. This is Emerald from GemPages Support Te…" at bounding box center [979, 376] width 222 height 110
copy div "Hi there , Thank you for reaching out. This is Emerald from GemPages Support Te…"
drag, startPoint x: 1009, startPoint y: 289, endPoint x: 1040, endPoint y: 306, distance: 35.6
click at [1040, 345] on div "This is Emerald from GemPages Support Team. It is my pleasure to assist you [DA…" at bounding box center [979, 368] width 222 height 47
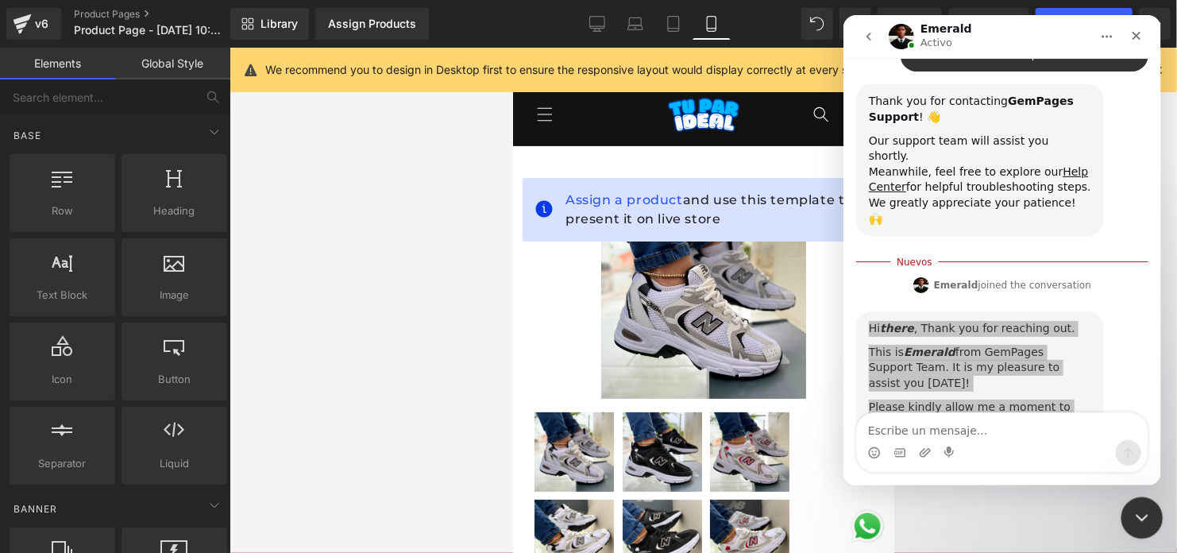
click at [1142, 526] on div "Cerrar Intercom Messenger" at bounding box center [1139, 515] width 38 height 38
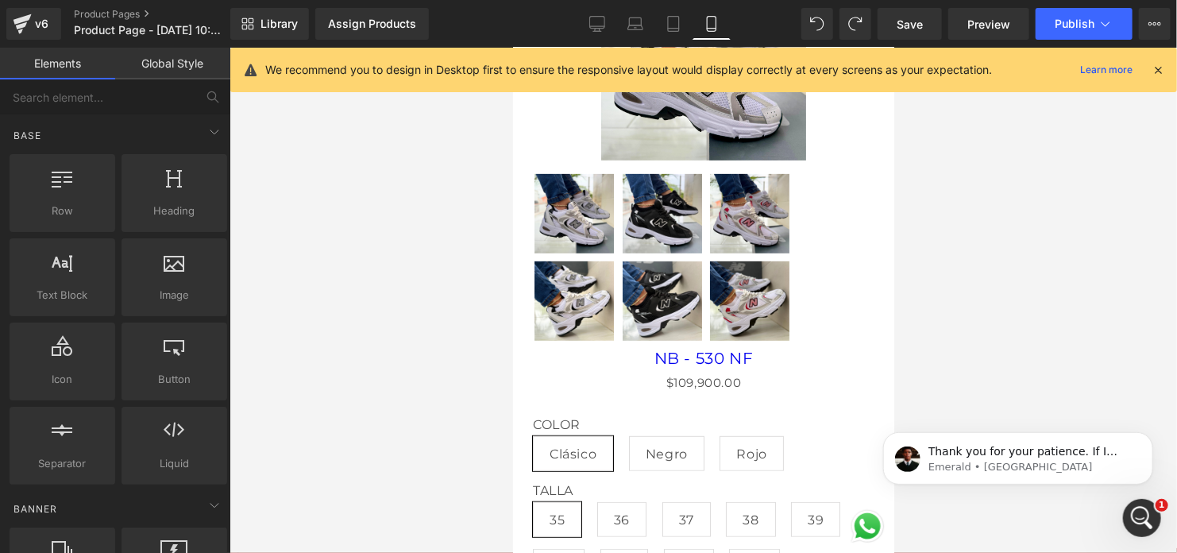
scroll to position [0, 0]
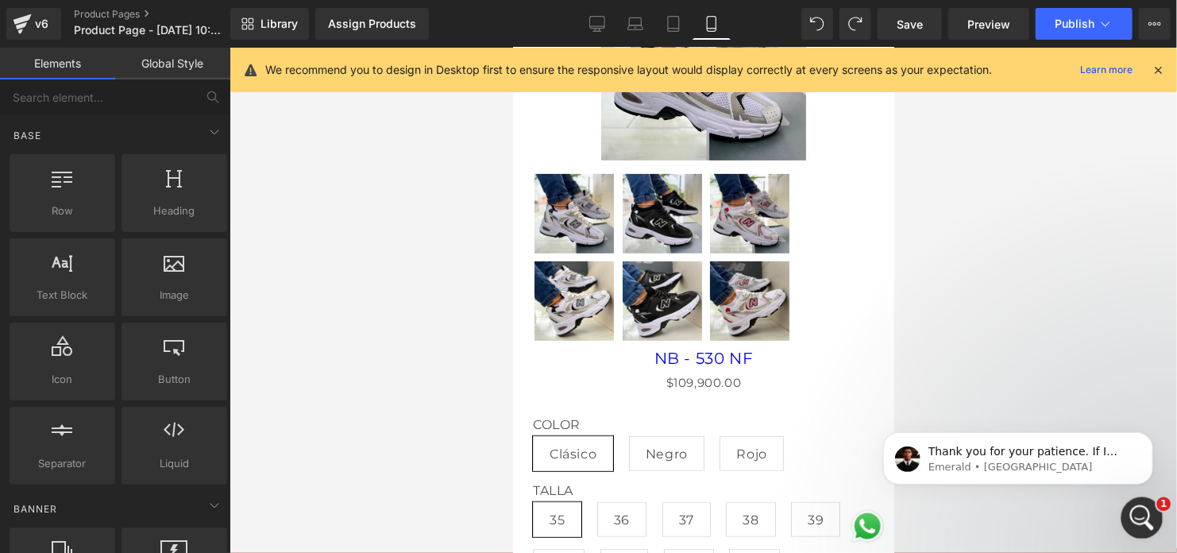
click at [1146, 523] on div "Abrir Intercom Messenger" at bounding box center [1139, 515] width 52 height 52
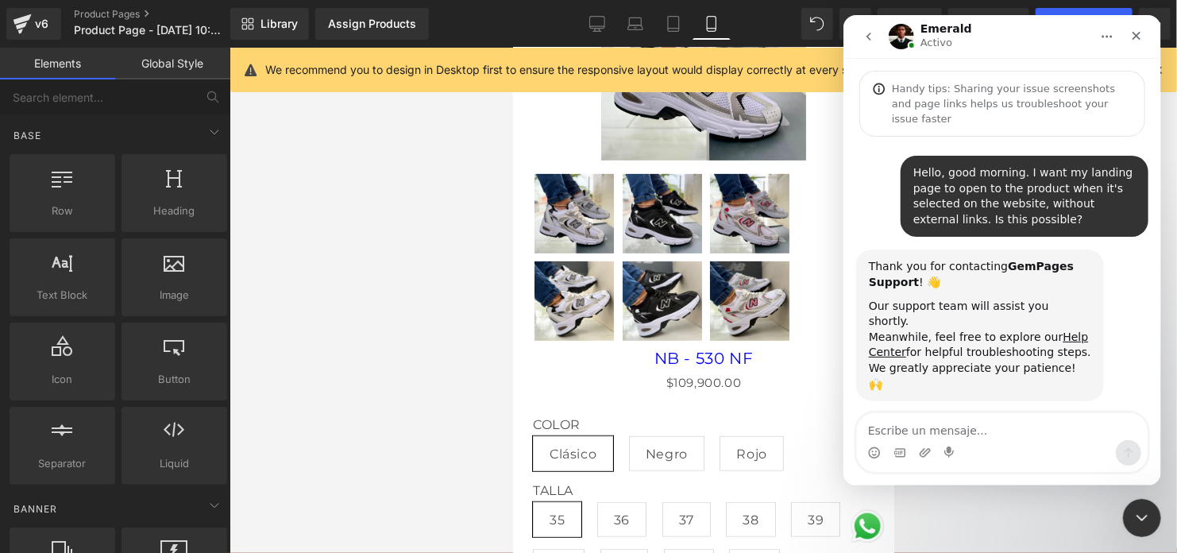
scroll to position [235, 0]
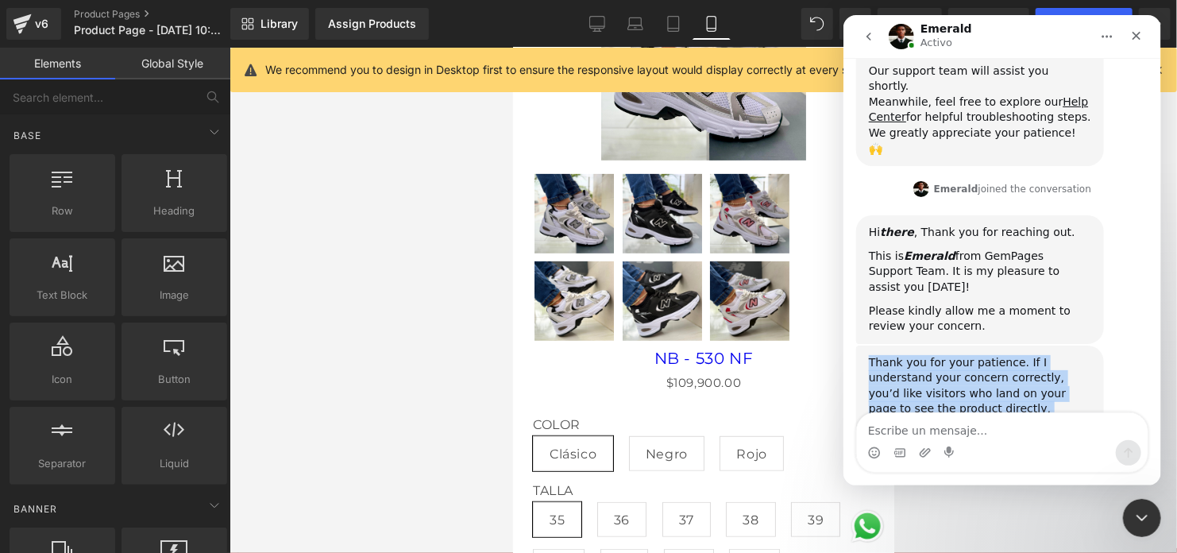
drag, startPoint x: 1006, startPoint y: 366, endPoint x: 866, endPoint y: 303, distance: 153.2
click at [866, 345] on div "Thank you for your patience. If I understand your concern correctly, you’d like…" at bounding box center [979, 401] width 248 height 113
copy div "Thank you for your patience. If I understand your concern correctly, you’d like…"
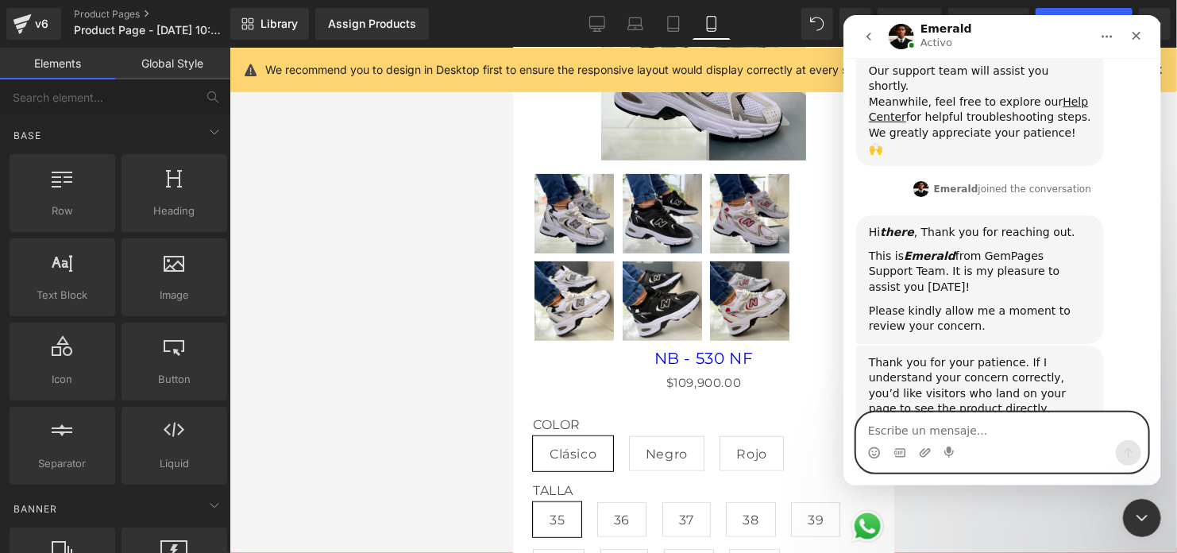
click at [946, 424] on textarea "Escribe un mensaje..." at bounding box center [1001, 426] width 291 height 27
type textarea "s"
paste textarea "Yes, I would like them to see the landing page content directly from the page w…"
type textarea "Yes, I would like them to see the landing page content directly from the page w…"
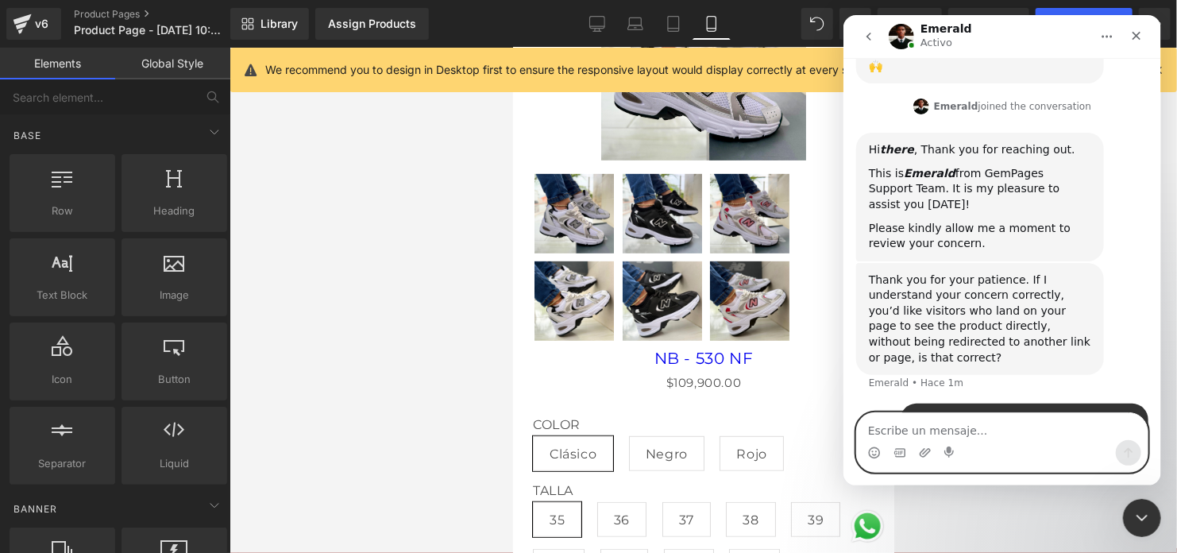
scroll to position [329, 0]
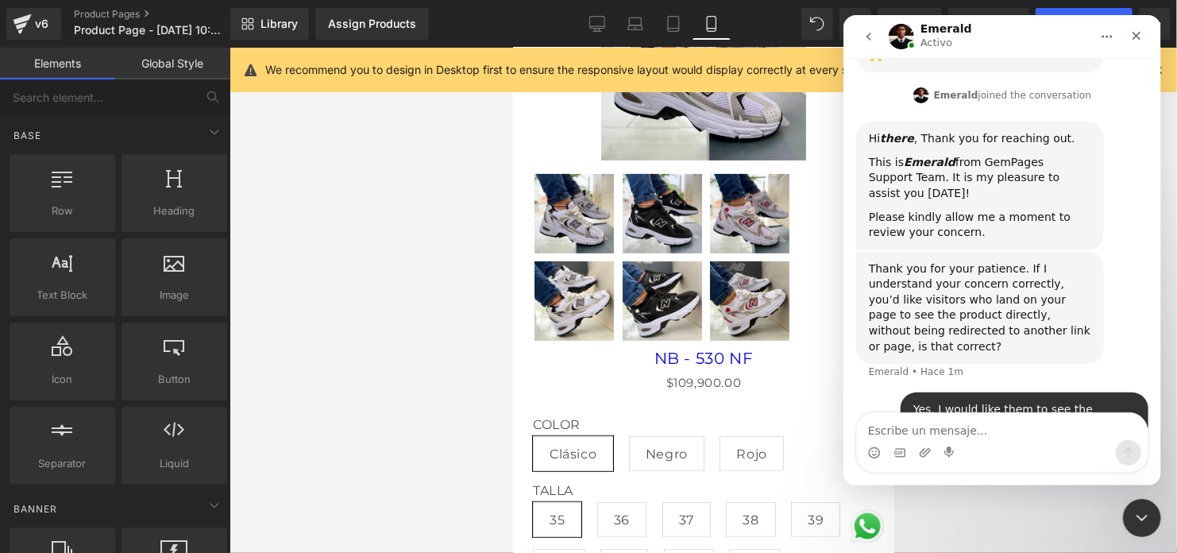
click at [492, 268] on div at bounding box center [588, 252] width 1177 height 505
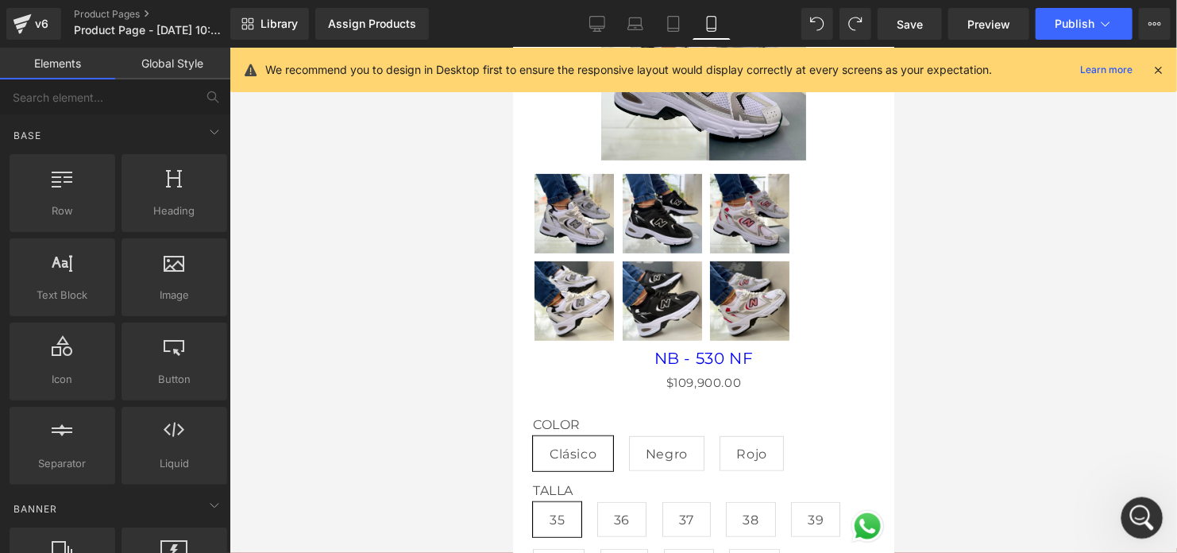
click at [1139, 508] on icon "Abrir Intercom Messenger" at bounding box center [1140, 516] width 26 height 26
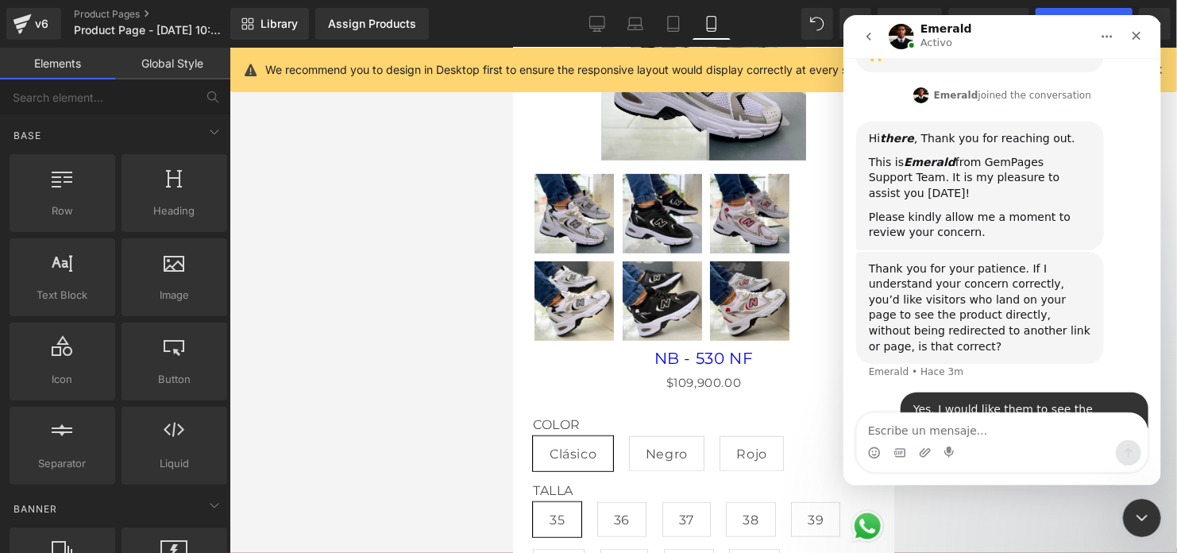
click at [369, 276] on div at bounding box center [588, 252] width 1177 height 505
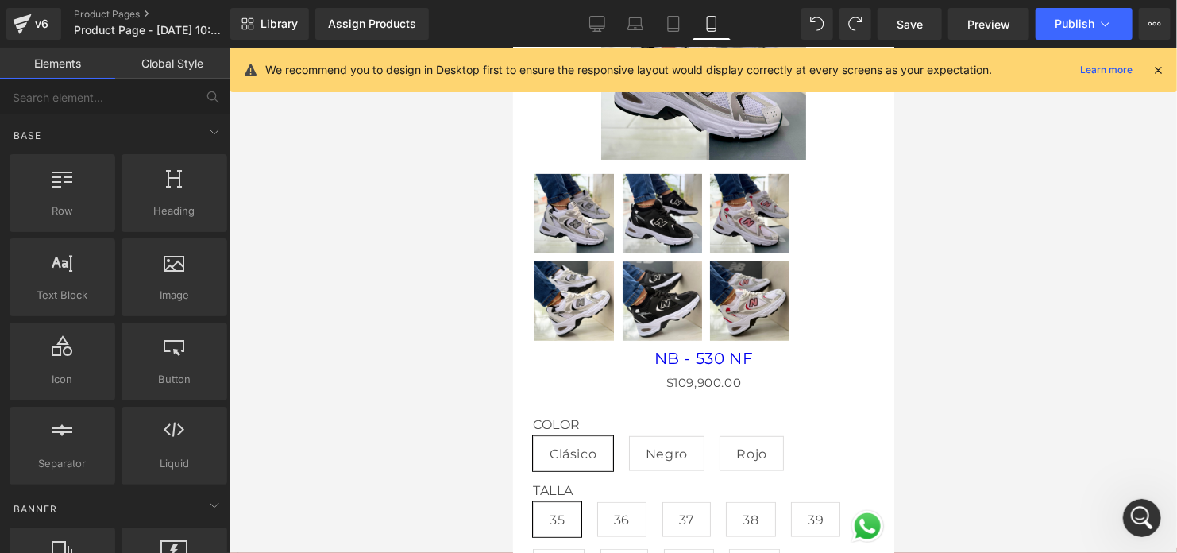
scroll to position [390, 0]
click at [1165, 75] on icon at bounding box center [1158, 70] width 14 height 14
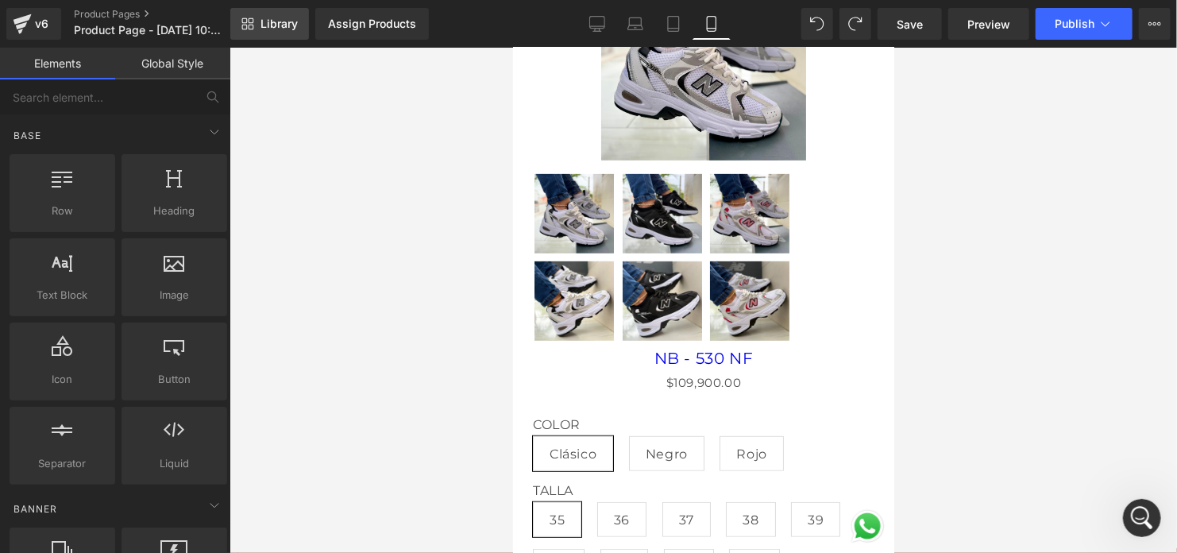
click at [269, 19] on span "Library" at bounding box center [278, 24] width 37 height 14
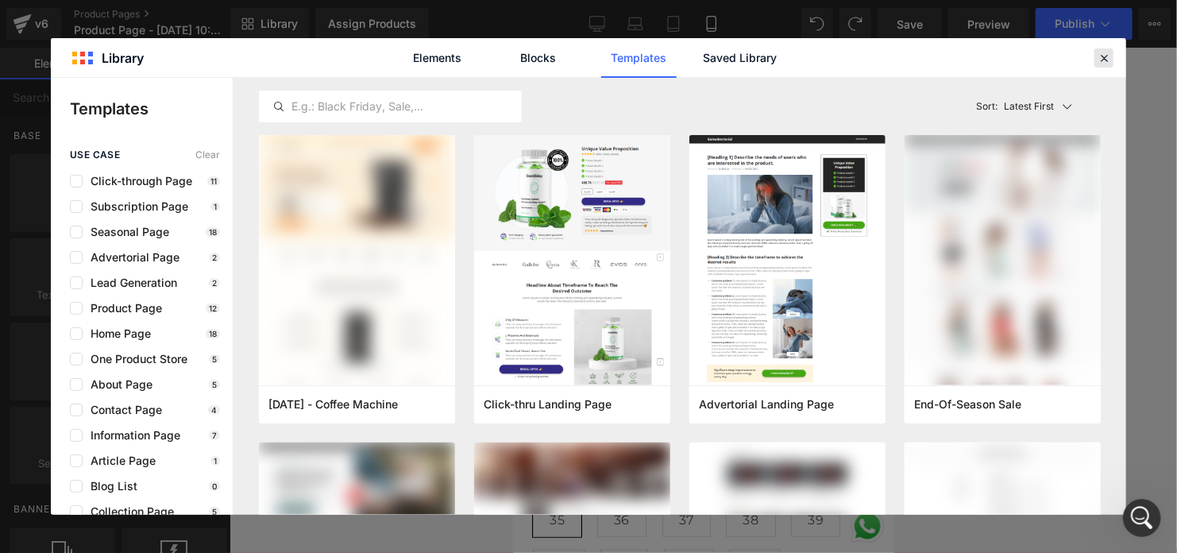
click at [1104, 62] on icon at bounding box center [1104, 58] width 14 height 14
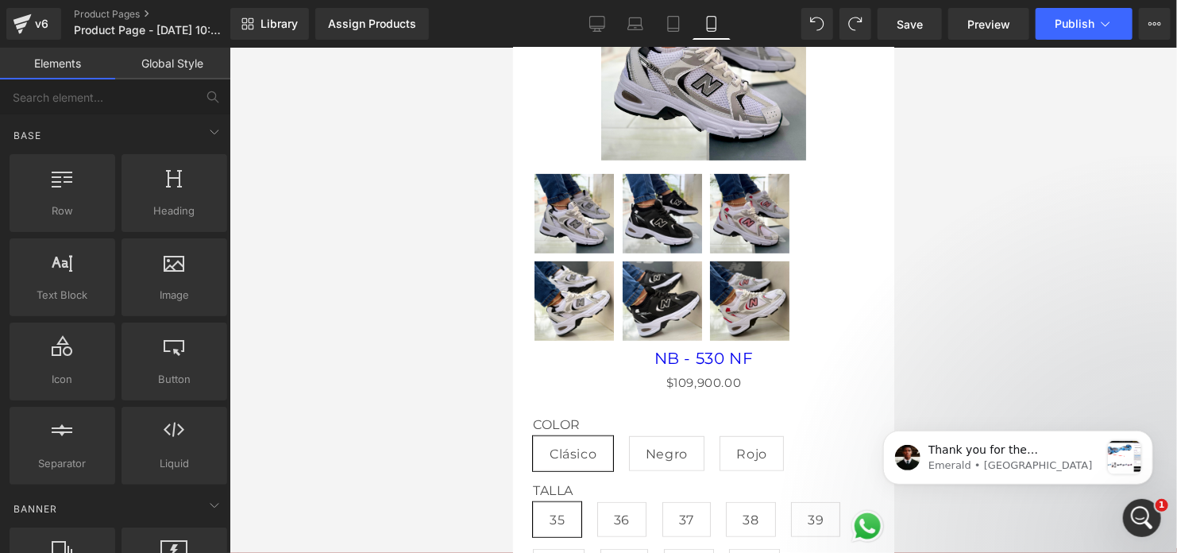
scroll to position [547, 0]
click at [1139, 515] on icon "Abrir Intercom Messenger" at bounding box center [1140, 516] width 26 height 26
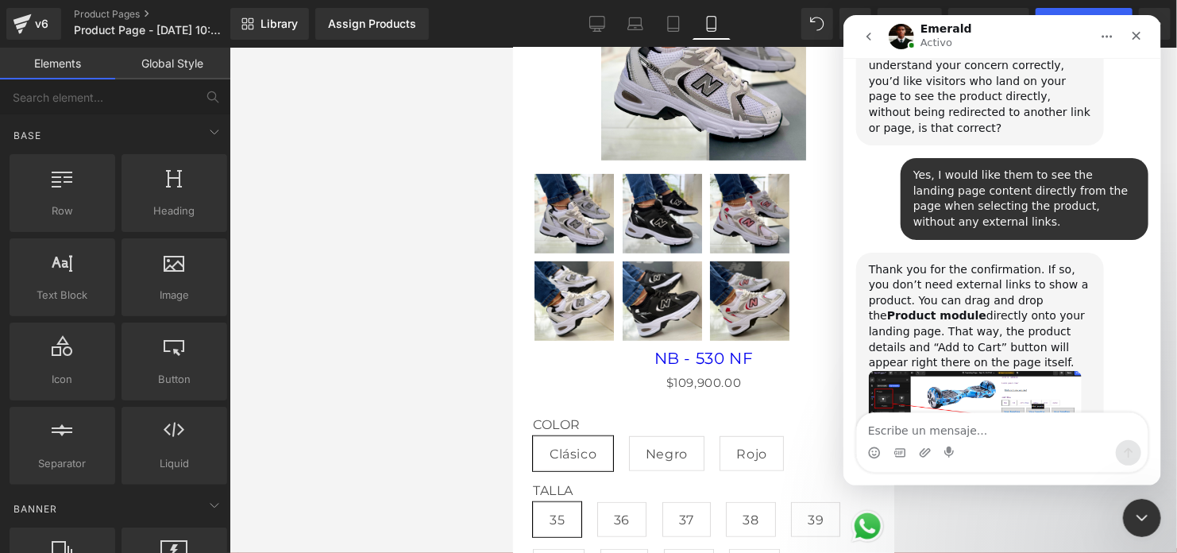
click at [962, 371] on img "Emerald dice…" at bounding box center [974, 418] width 213 height 94
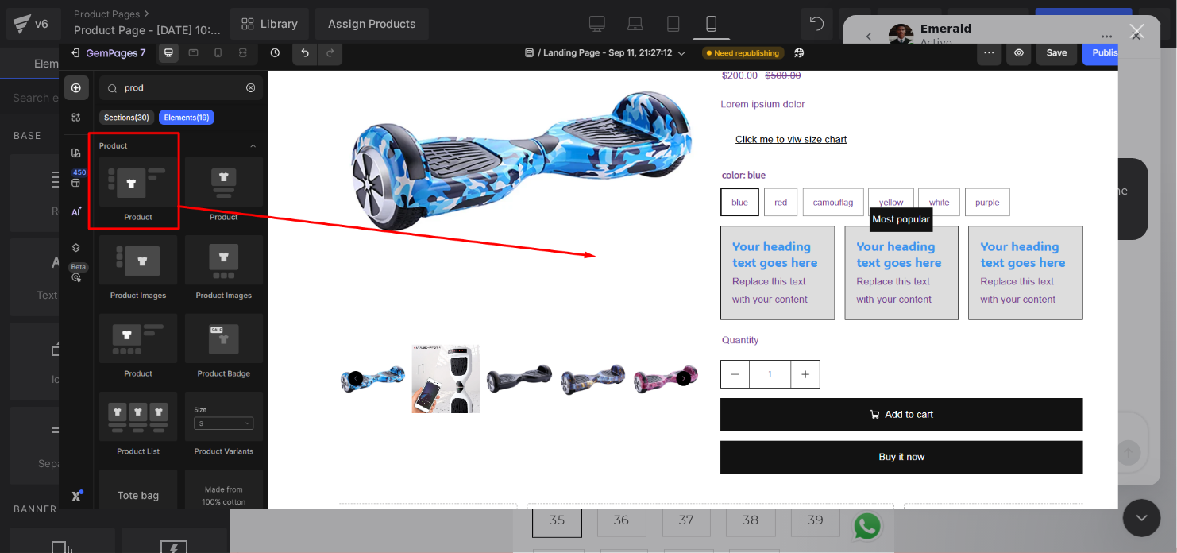
click at [1133, 206] on div "Intercom Messenger" at bounding box center [588, 276] width 1177 height 553
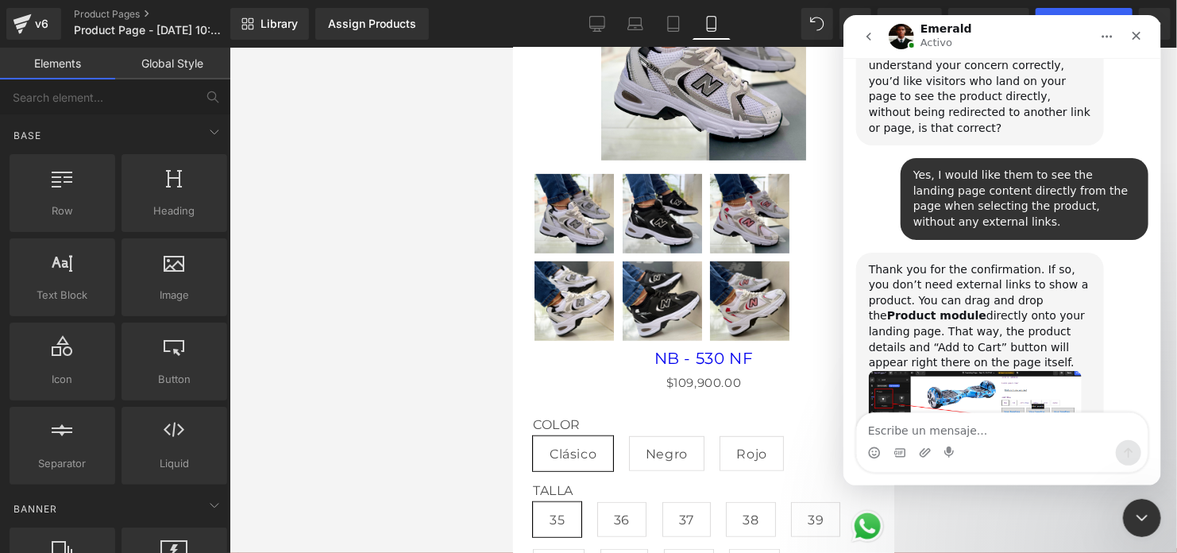
drag, startPoint x: 869, startPoint y: 189, endPoint x: 1073, endPoint y: 263, distance: 217.8
click at [1073, 263] on div "Thank you for the confirmation. If so, you don’t need external links to show a …" at bounding box center [979, 316] width 222 height 109
copy div "Thank you for the confirmation. If so, you don’t need external links to show a …"
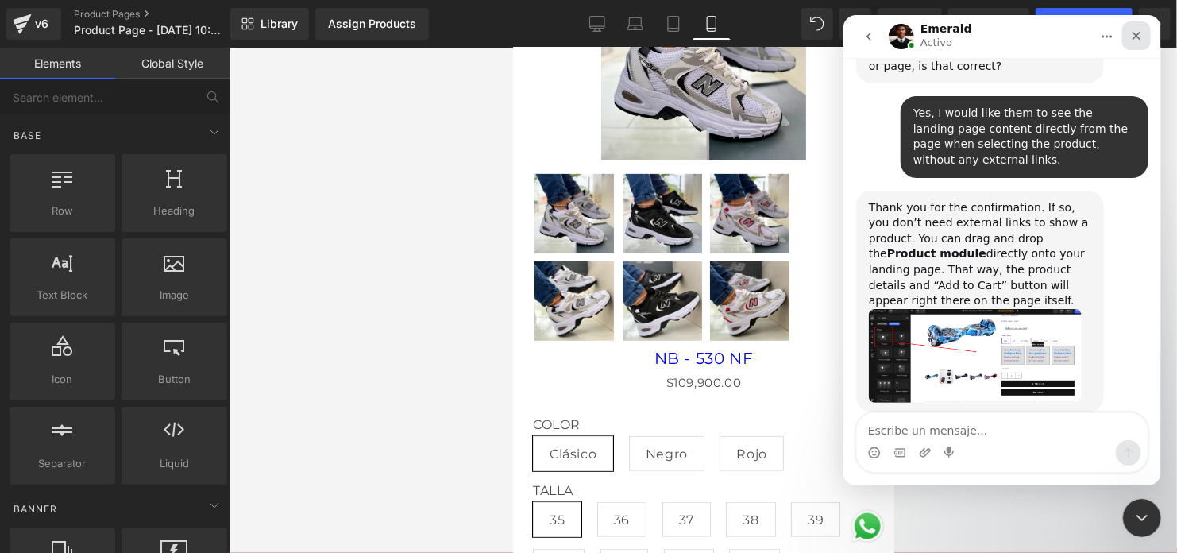
drag, startPoint x: 1131, startPoint y: 30, endPoint x: 1960, endPoint y: 47, distance: 829.9
click at [1131, 30] on icon "Cerrar" at bounding box center [1135, 35] width 13 height 13
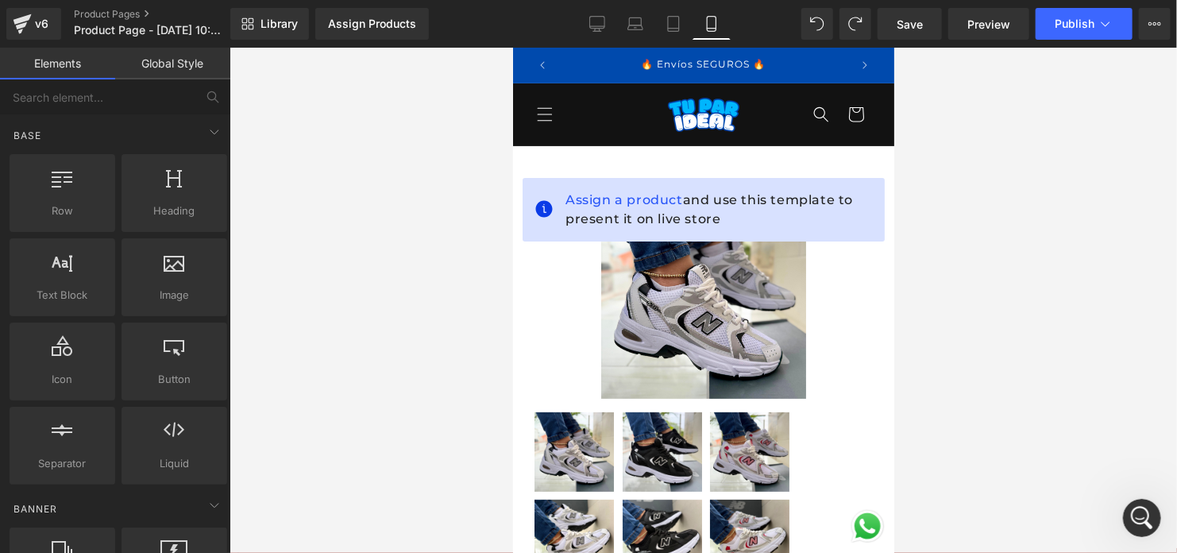
scroll to position [2089, 0]
click at [1125, 518] on div "Abrir Intercom Messenger" at bounding box center [1139, 515] width 52 height 52
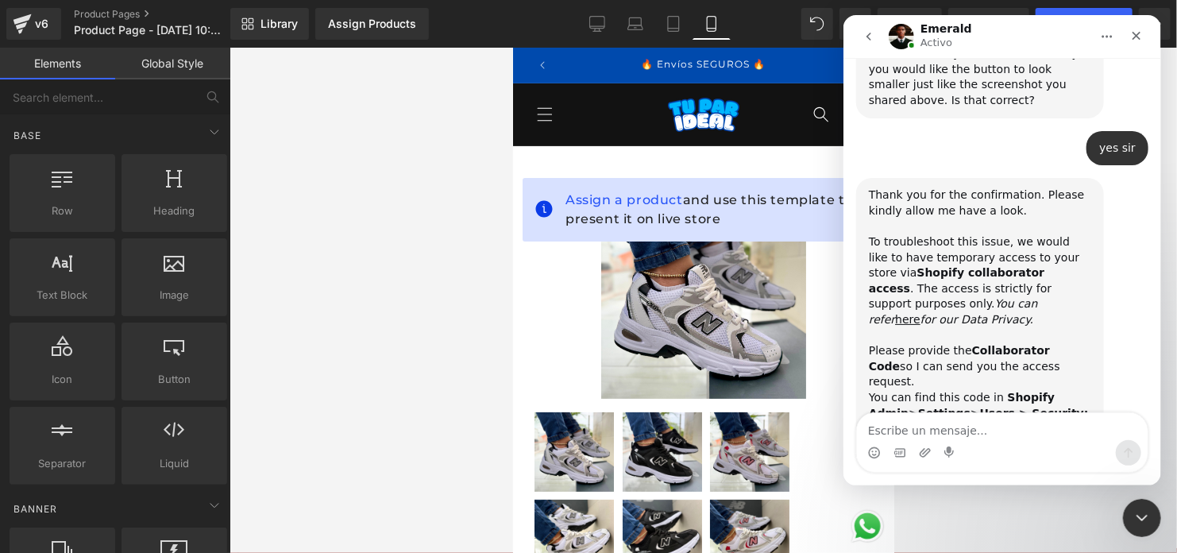
scroll to position [2074, 0]
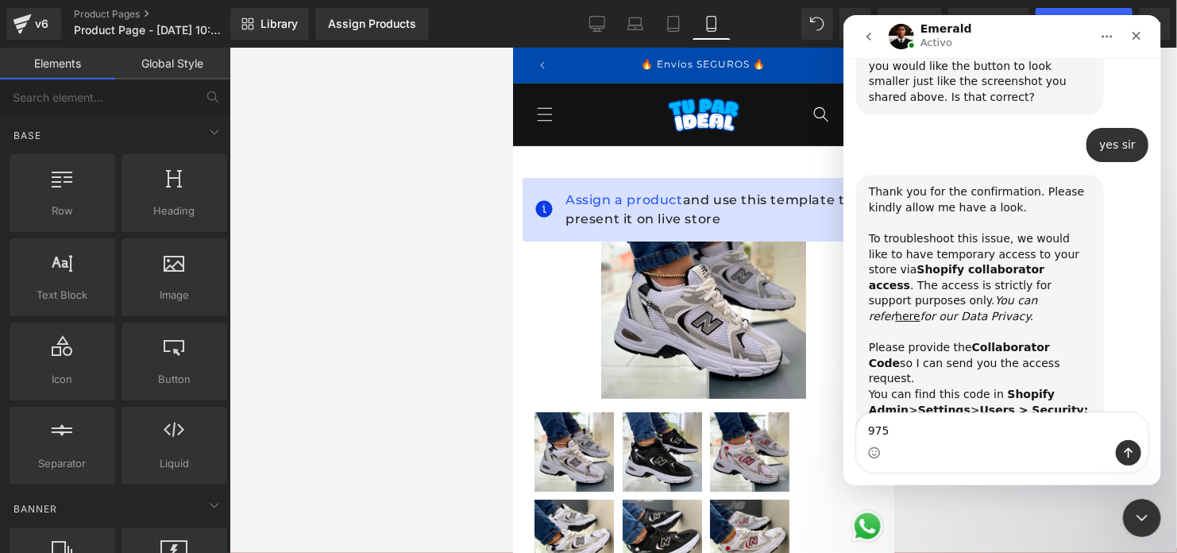
type textarea "9750"
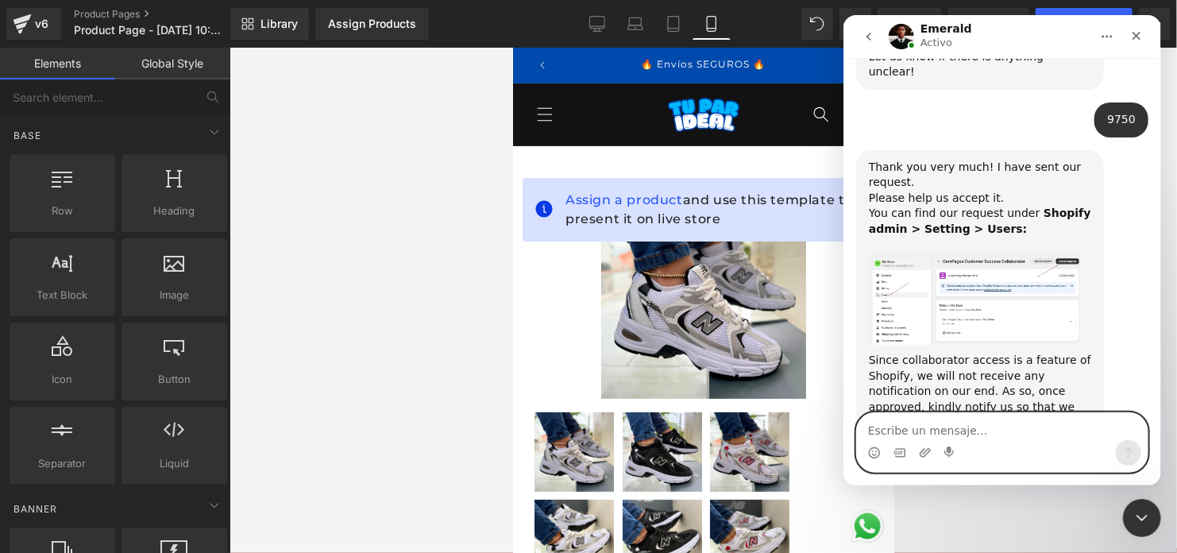
scroll to position [2569, 0]
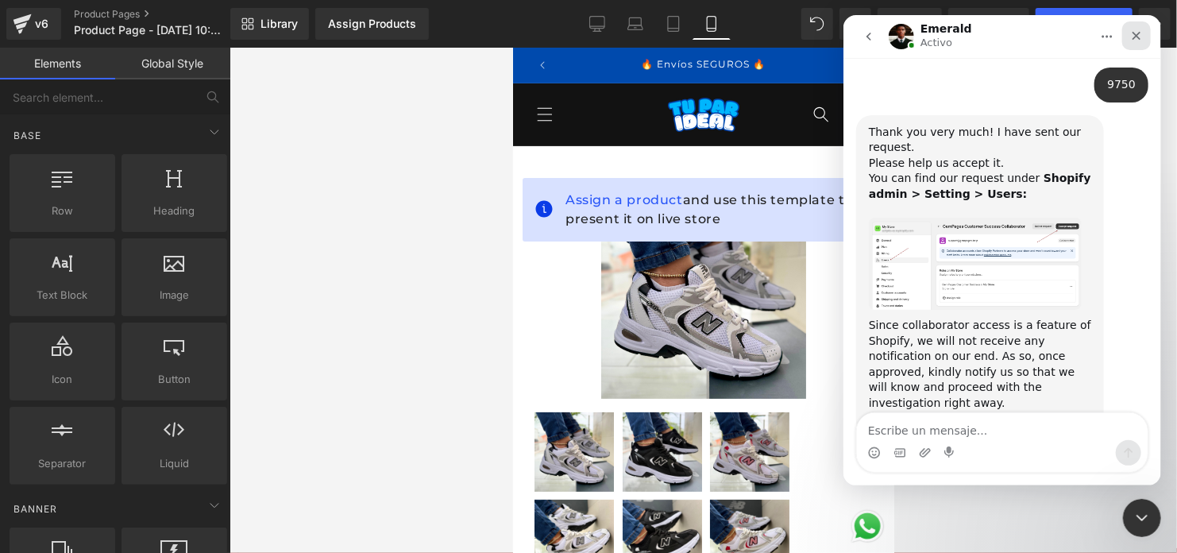
click at [1137, 44] on div "Cerrar" at bounding box center [1135, 35] width 29 height 29
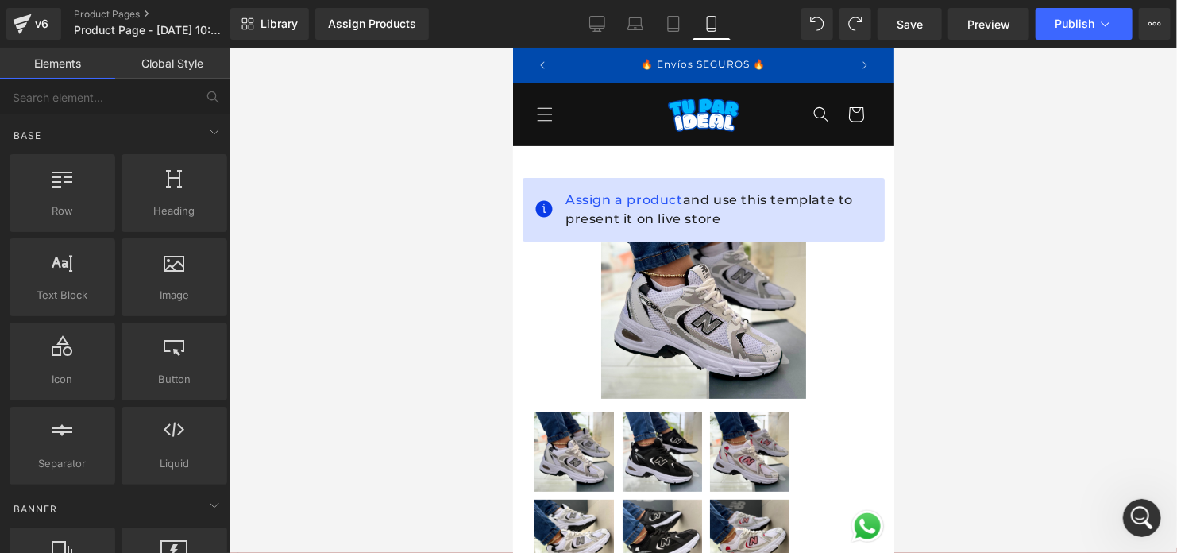
scroll to position [3533, 0]
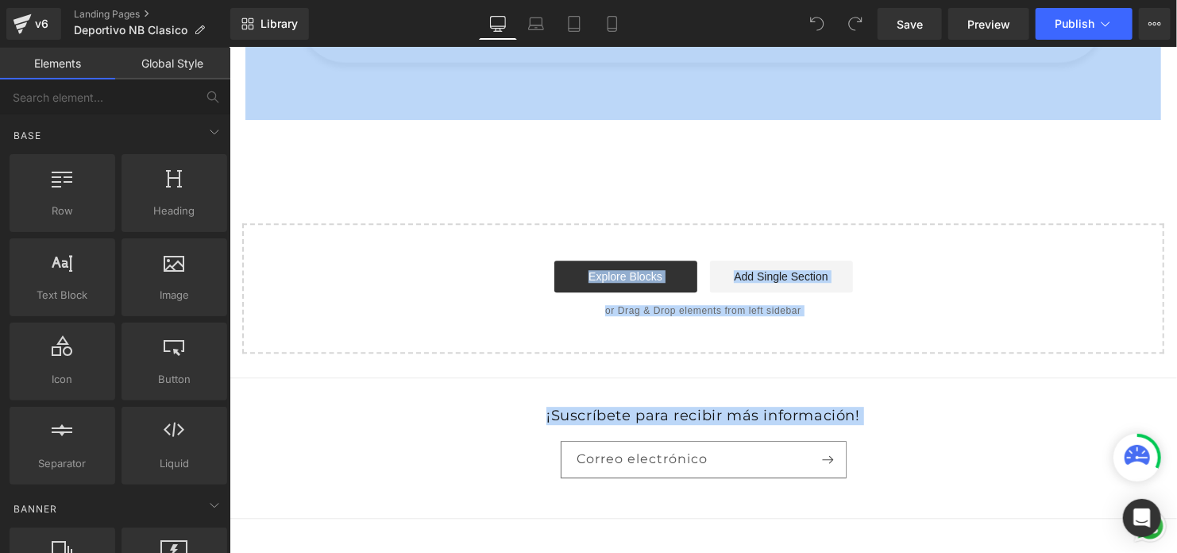
scroll to position [7954, 0]
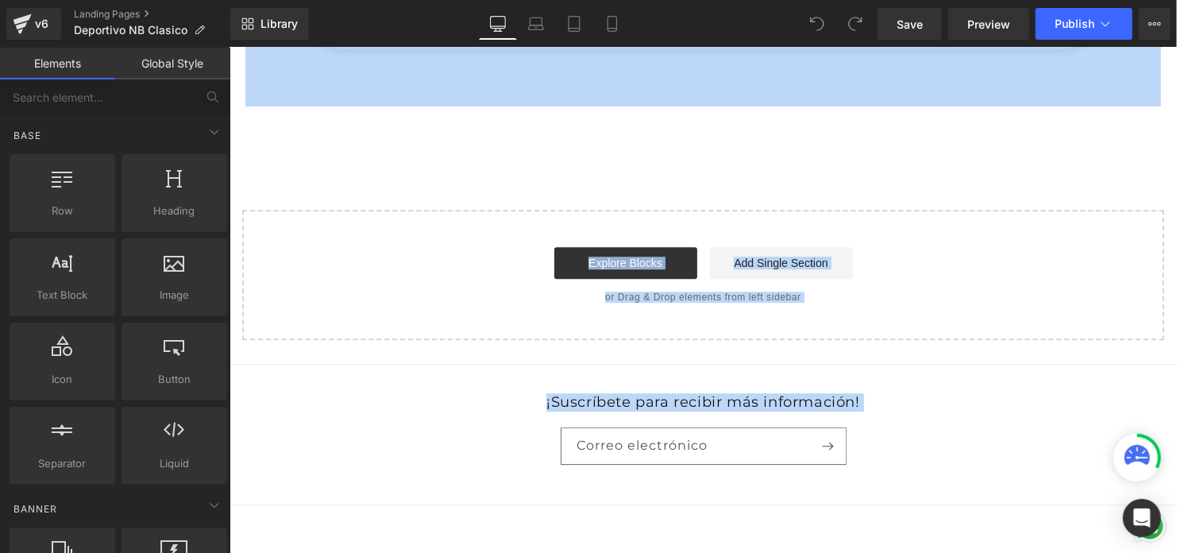
drag, startPoint x: 240, startPoint y: 60, endPoint x: 848, endPoint y: 449, distance: 722.0
copy body "🔥 Envíos SEGUROS 🔥 🚛 Disponible Pago Contraentrega 🚛 Inicio Ver Todos Contacto …"
click at [464, 363] on footer "¡Suscríbete para recibir más información! Correo electrónico Formas de pago © 2…" at bounding box center [702, 480] width 947 height 234
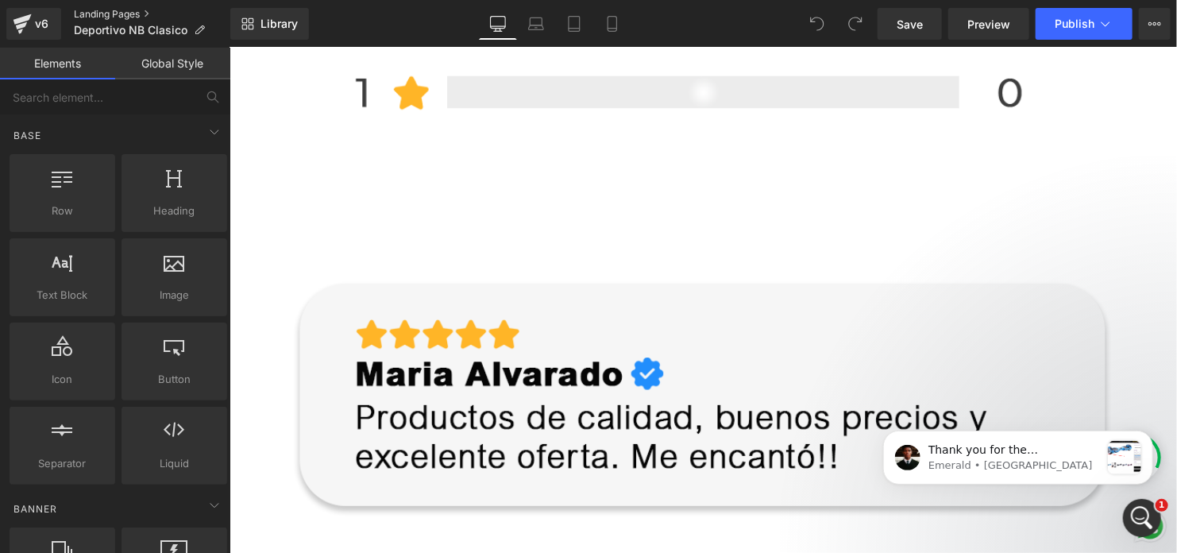
scroll to position [6921, 0]
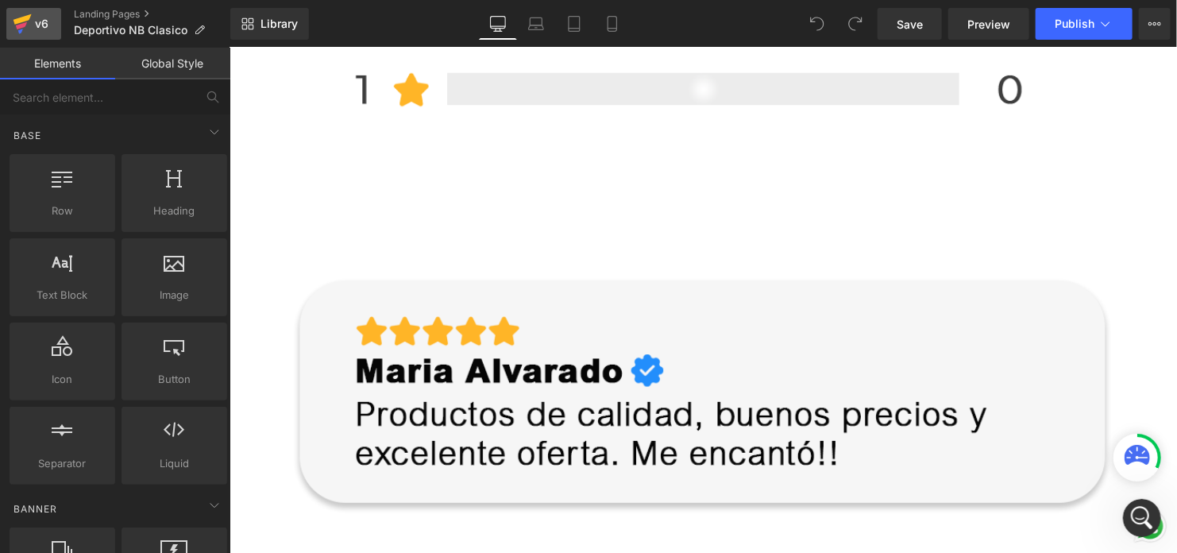
click at [37, 20] on div "v6" at bounding box center [42, 23] width 20 height 21
